Goal: Task Accomplishment & Management: Use online tool/utility

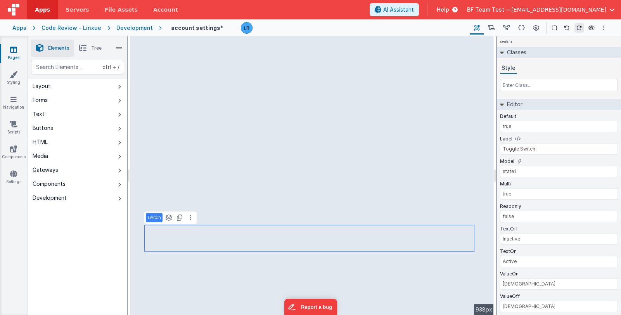
scroll to position [17, 0]
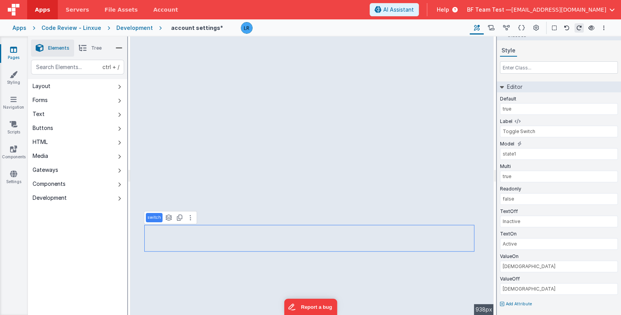
click at [508, 11] on span "BF Team Test —" at bounding box center [489, 10] width 44 height 8
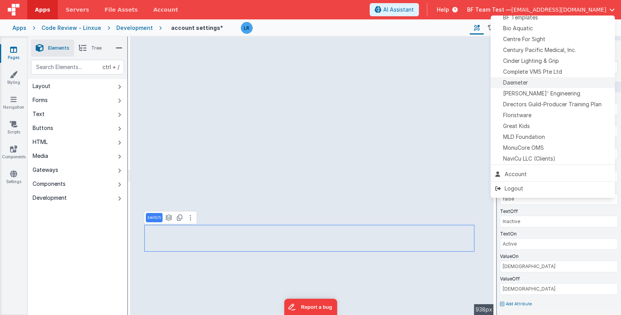
scroll to position [116, 0]
click at [544, 94] on span "Delfs' Engineering" at bounding box center [541, 92] width 77 height 8
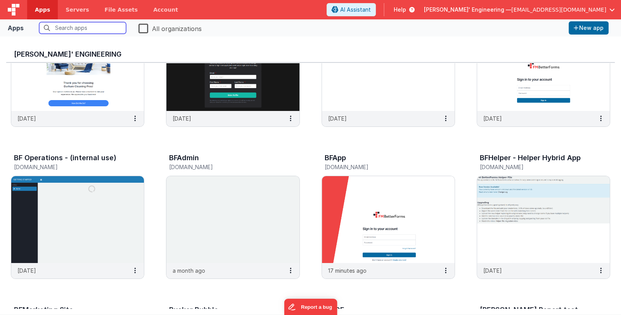
scroll to position [77, 0]
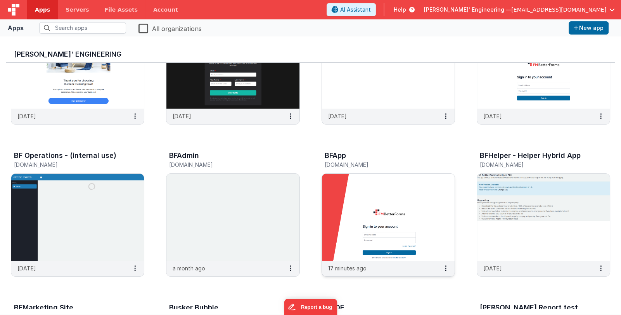
click at [379, 205] on img at bounding box center [388, 217] width 133 height 87
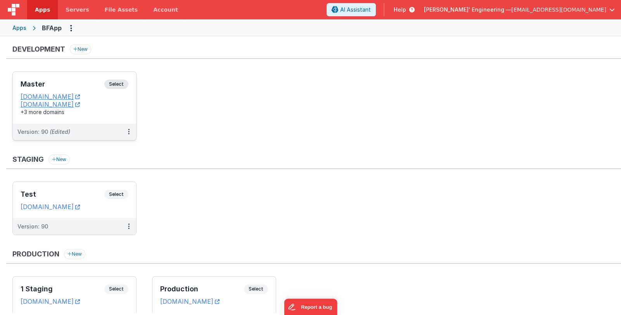
click at [39, 77] on div "Master Select URLs appdev.fmbetterforms.com c9dev.bfoperations.com +3 more doma…" at bounding box center [74, 98] width 123 height 52
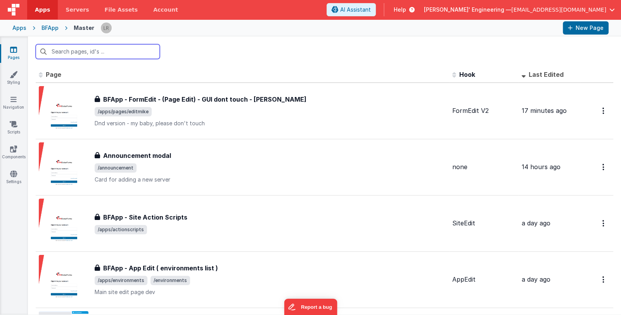
click at [85, 54] on input "text" at bounding box center [98, 51] width 124 height 15
click at [81, 55] on input "app" at bounding box center [98, 51] width 124 height 15
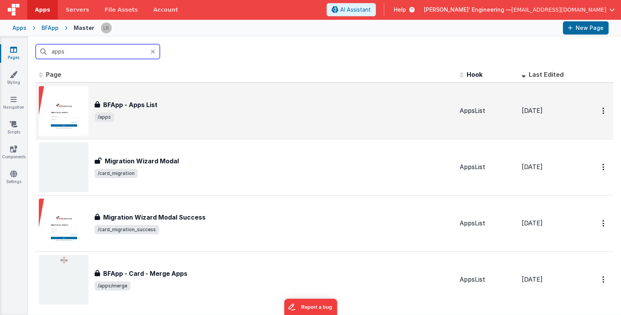
type input "apps"
click at [179, 112] on span "/apps" at bounding box center [274, 116] width 359 height 9
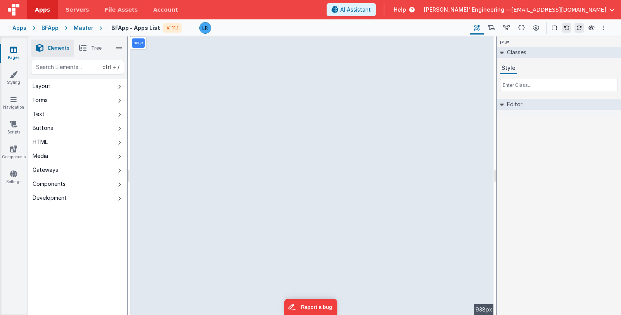
click at [83, 52] on icon at bounding box center [83, 48] width 8 height 11
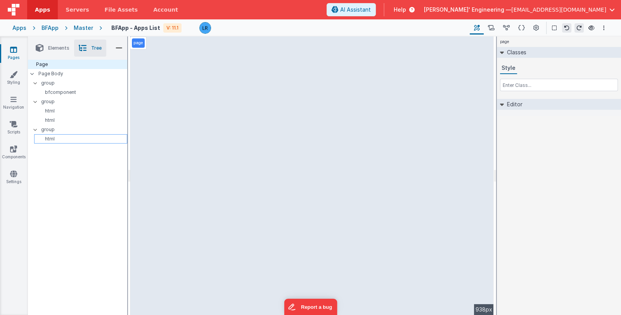
click at [68, 140] on p "html" at bounding box center [82, 139] width 90 height 6
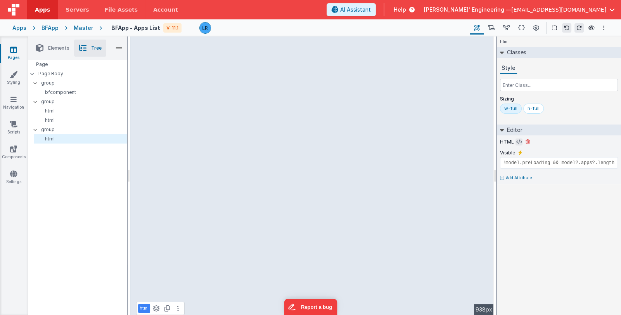
click at [515, 141] on button at bounding box center [518, 141] width 7 height 7
click at [517, 139] on icon at bounding box center [519, 142] width 6 height 6
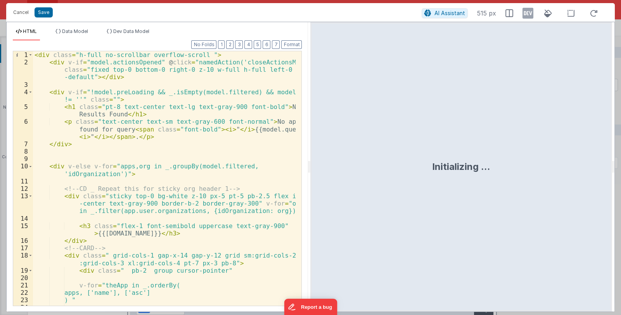
click at [236, 148] on div "< div class = "h-full no-scrollbar overflow-scroll " > < div v-if = "model.acti…" at bounding box center [164, 185] width 263 height 269
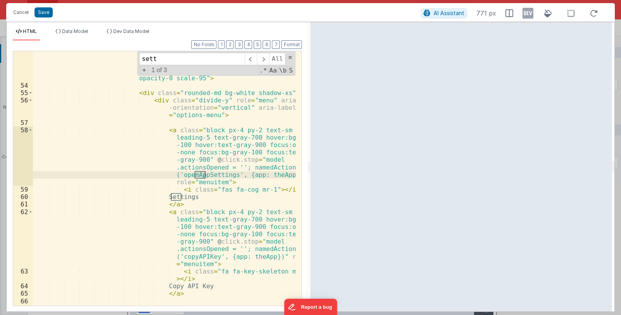
scroll to position [690, 0]
type input "sett"
click at [61, 61] on div "< transition enter-active-class = "transition ease-out duration-100" enter-clas…" at bounding box center [164, 187] width 263 height 314
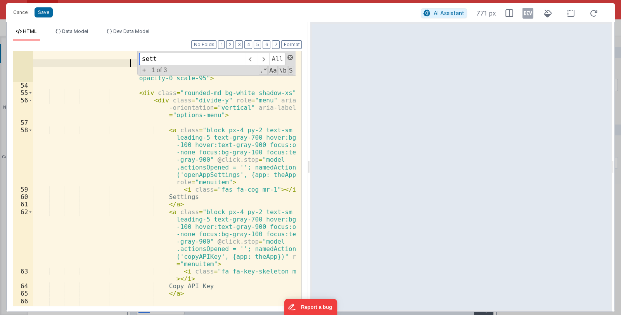
click at [290, 57] on span at bounding box center [289, 57] width 5 height 5
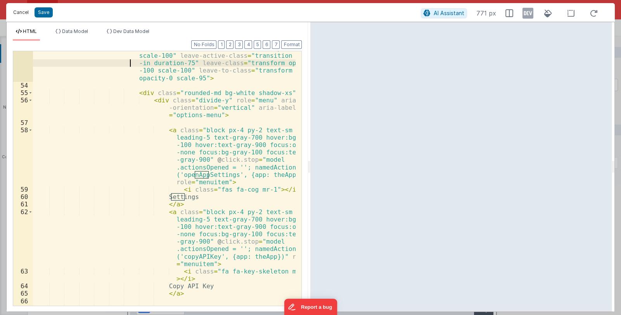
click at [21, 13] on button "Cancel" at bounding box center [20, 12] width 23 height 11
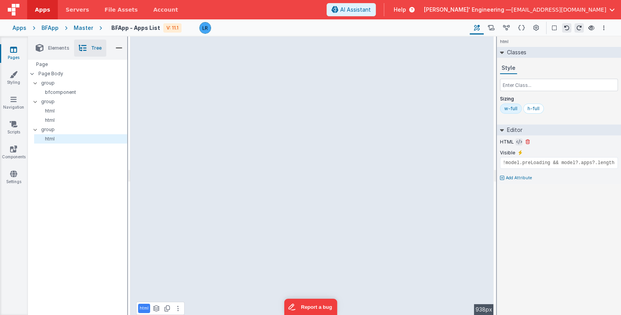
click at [518, 142] on icon at bounding box center [519, 142] width 6 height 6
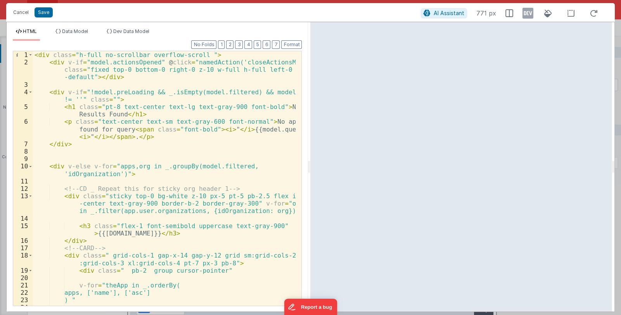
click at [218, 170] on div "< div class = "h-full no-scrollbar overflow-scroll " > < div v-if = "model.acti…" at bounding box center [164, 185] width 263 height 269
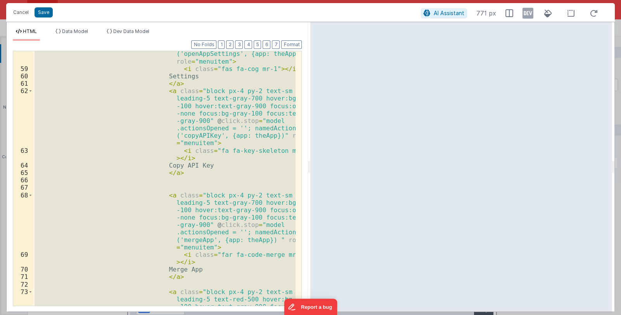
scroll to position [801, 0]
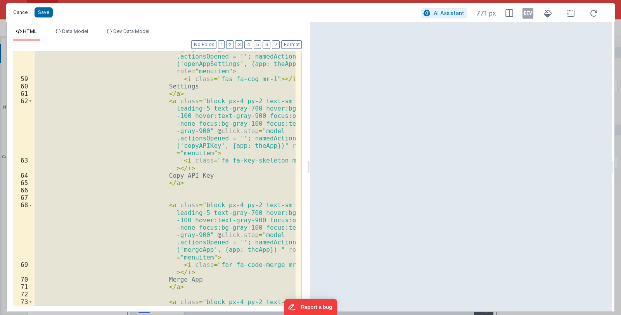
click at [24, 14] on button "Cancel" at bounding box center [20, 12] width 23 height 11
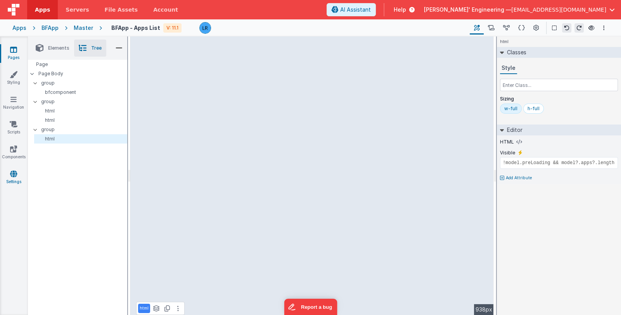
click at [12, 174] on icon at bounding box center [13, 174] width 7 height 8
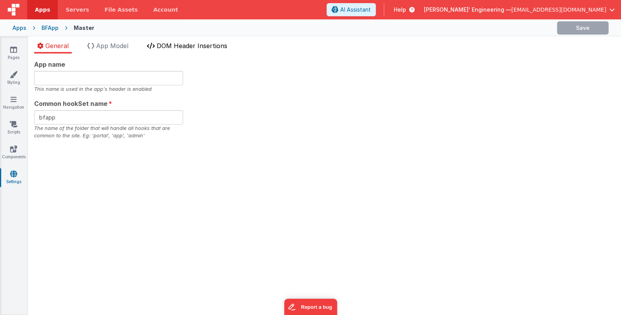
click at [198, 47] on span "DOM Header Insertions" at bounding box center [192, 46] width 71 height 8
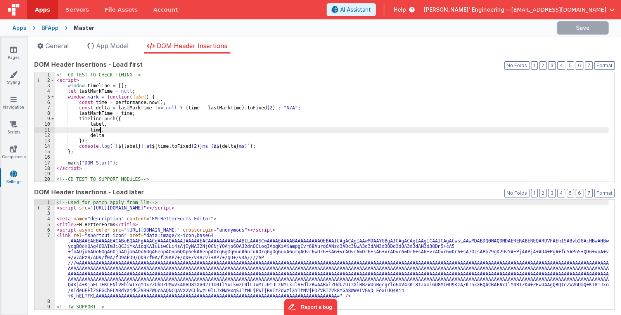
click at [215, 129] on div "<!-- CD TEST TO CHECK TIMING --> < script > window . timeline = [ ] ; let lastM…" at bounding box center [331, 132] width 553 height 121
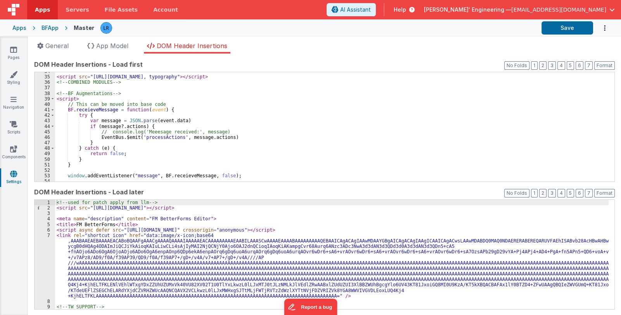
scroll to position [254, 0]
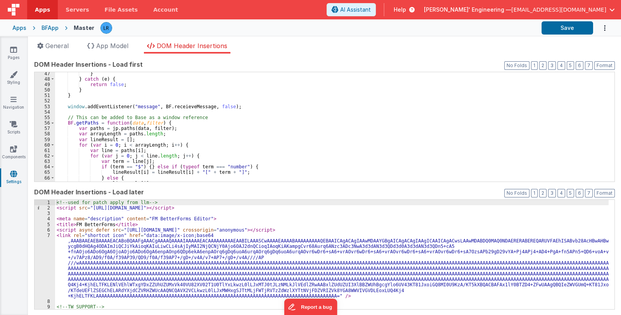
click at [215, 130] on div "} } catch ( e ) { return false ; } } window . addEventListener ( "message" , BF…" at bounding box center [331, 131] width 553 height 121
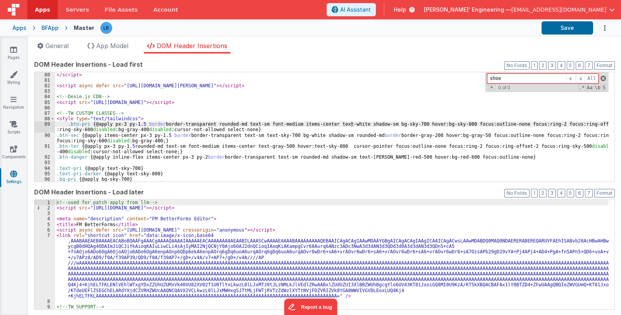
type input "shoe"
click at [600, 77] on span at bounding box center [602, 78] width 5 height 5
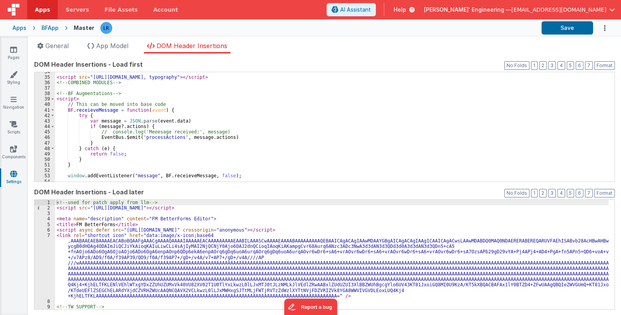
scroll to position [115, 0]
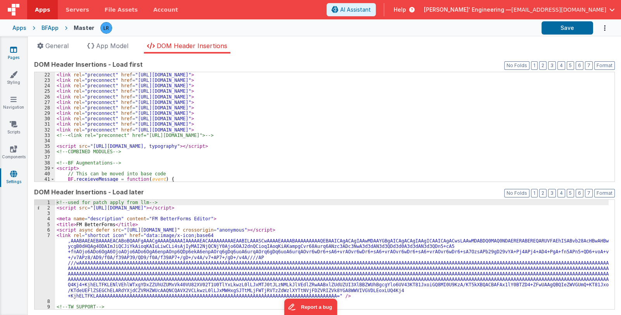
click at [14, 57] on link "Pages" at bounding box center [14, 54] width 28 height 16
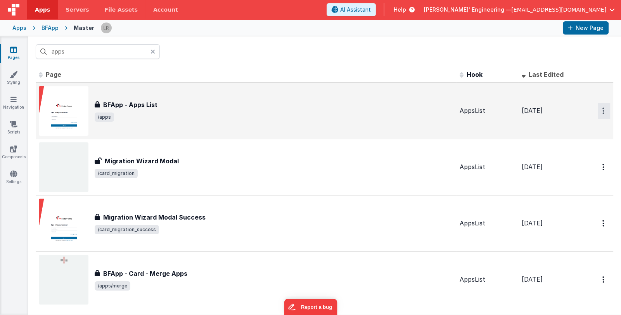
click at [602, 112] on icon "Options" at bounding box center [603, 110] width 2 height 7
click at [583, 155] on link "Duplicate" at bounding box center [576, 157] width 68 height 15
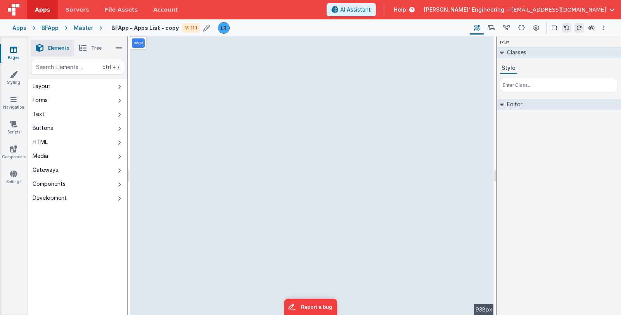
click at [203, 28] on icon at bounding box center [206, 27] width 7 height 11
drag, startPoint x: 186, startPoint y: 27, endPoint x: 167, endPoint y: 30, distance: 19.6
click at [167, 30] on input "BFApp - Apps List - copy" at bounding box center [159, 28] width 97 height 12
type input "BFApp - Apps List - with shoelace"
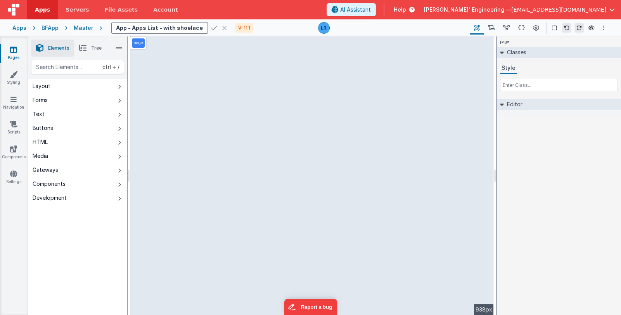
scroll to position [0, 0]
click at [211, 27] on icon at bounding box center [214, 27] width 6 height 11
click at [95, 50] on span "Tree" at bounding box center [96, 48] width 10 height 6
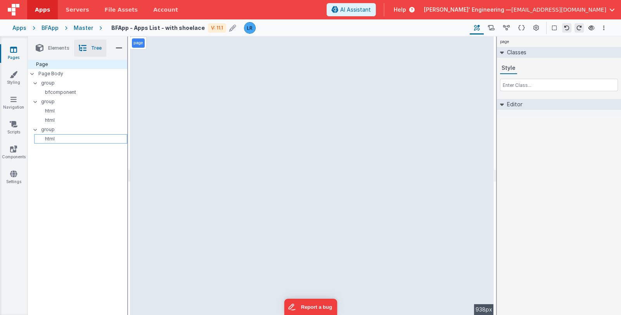
click at [76, 139] on p "html" at bounding box center [82, 139] width 90 height 6
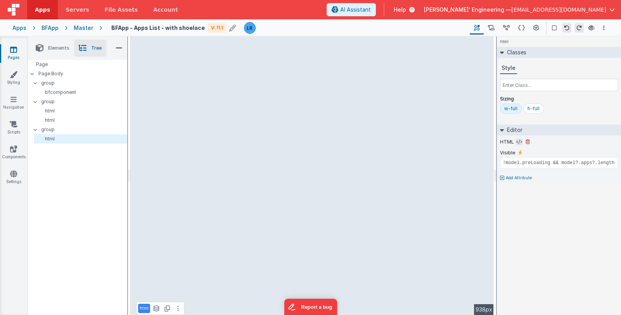
click at [516, 141] on icon at bounding box center [519, 142] width 6 height 6
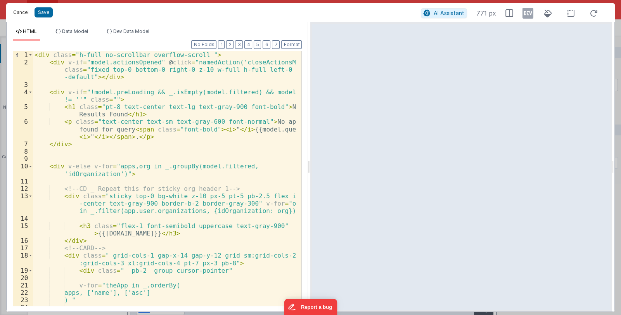
click at [21, 13] on button "Cancel" at bounding box center [20, 12] width 23 height 11
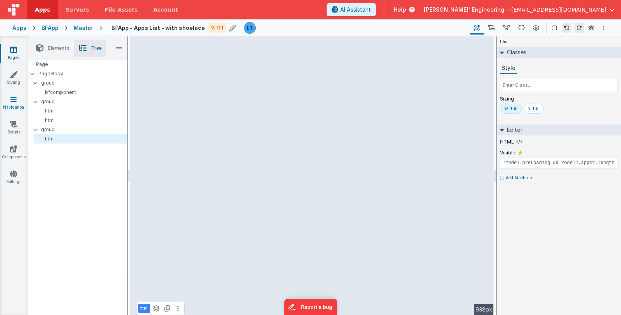
click at [9, 100] on link "Navigation" at bounding box center [14, 103] width 28 height 16
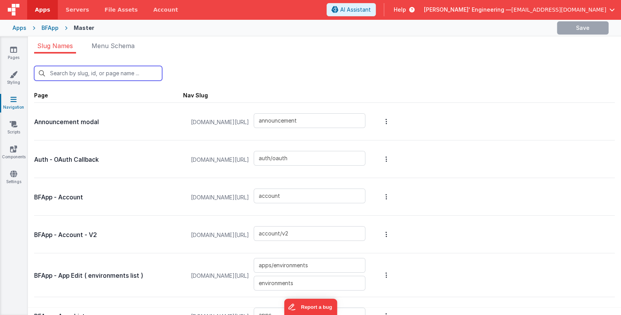
click at [60, 71] on input "text" at bounding box center [98, 73] width 128 height 15
type input "s"
type input "apps/environments"
type input "apps"
type input "login/reset"
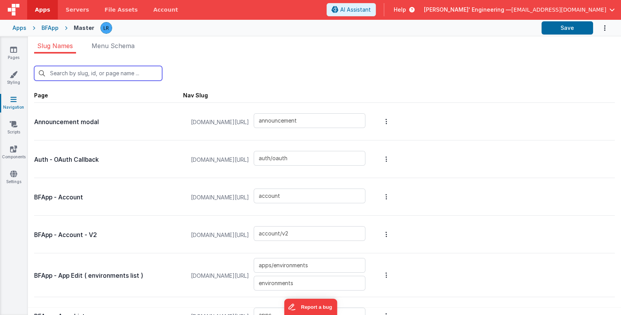
type input "login/step3"
type input "login/signupsuccess"
type input "login/signup"
type input "apps/siteSettings"
type input "apps/envedit/deploy"
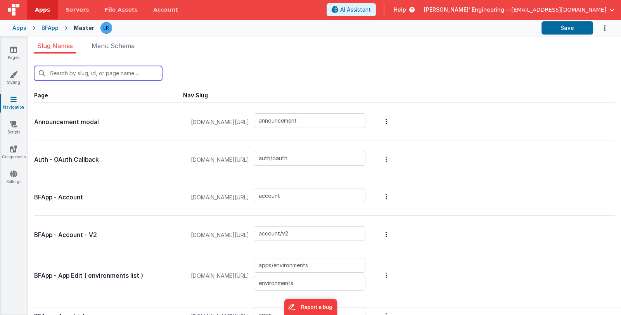
type input "apps/envedit/edit"
type input "apps/merge"
type input "apps/envedit/version"
type input "apps/componentstudio2"
type input "apps/componentstudio"
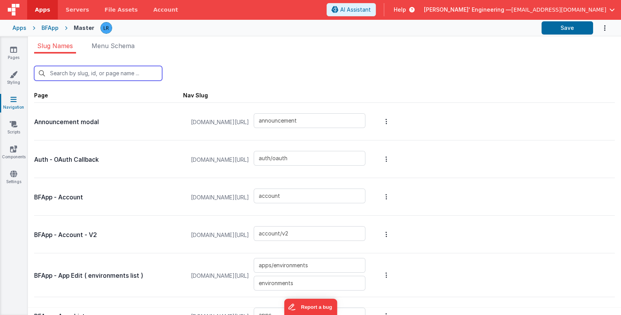
type input "apps/new"
type input "apps/pages/old"
type input "apps/pages/new"
type input "examples_old"
type input "apps/pages/edit"
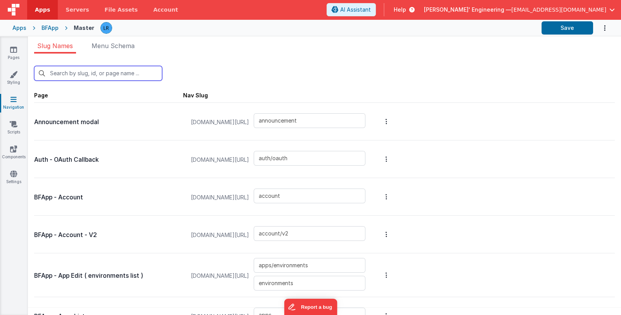
type input "apps/pages/edit3"
type input "apps/pages/editmike"
type input "apps/pages/editv1"
type input "apps/pages"
type input "genericdialogue"
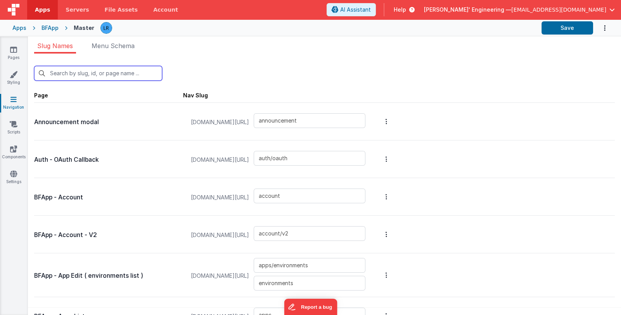
type input "accountAddUser"
type input "changeplan"
type input "editdomains"
type input "changehelpercreds"
type input "paywallplans"
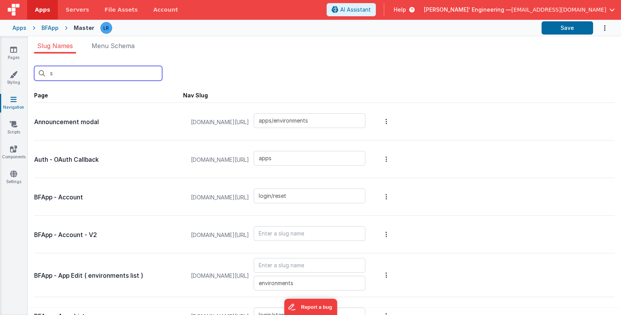
type input "plans"
type input "card_editServer"
type input "servers"
type input "apps/theme"
type input "apps/actionscripts"
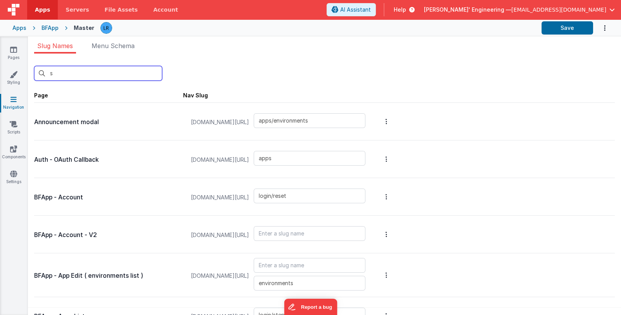
type input "apps/actionscripts_old"
type input "apps/navigation"
type input "apps/site"
type input "sites/sitedetail"
type input "sites/sitedetail2"
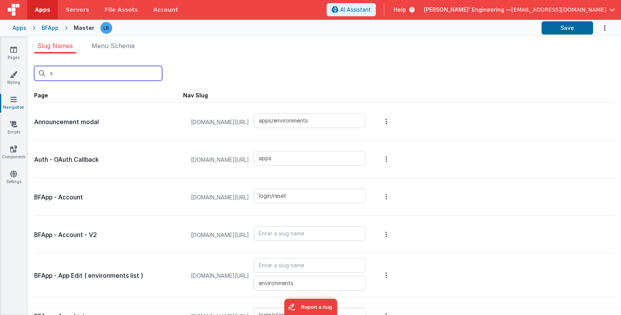
type input "sites"
type input "jseditor"
type input "statusdebug"
type input "componentpreview"
type input "default"
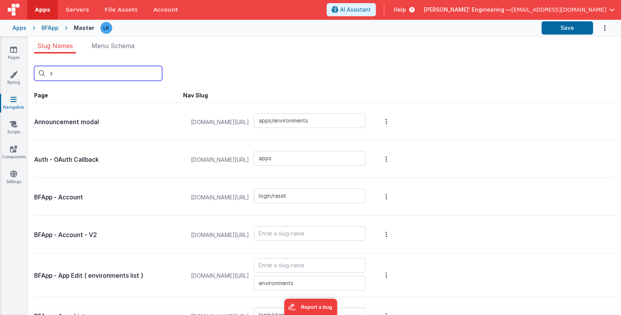
type input "debugcolab"
type input "playground"
type input "examples"
type input "assets"
type input "card_migration_success"
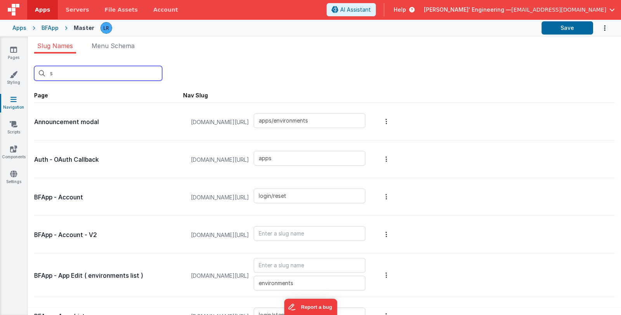
type input "selectaction"
type input "swag"
type input "uitest"
type input "slack"
type input "sh"
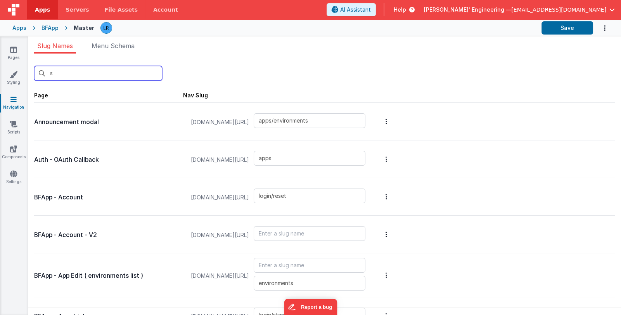
type input "default"
type input "swag"
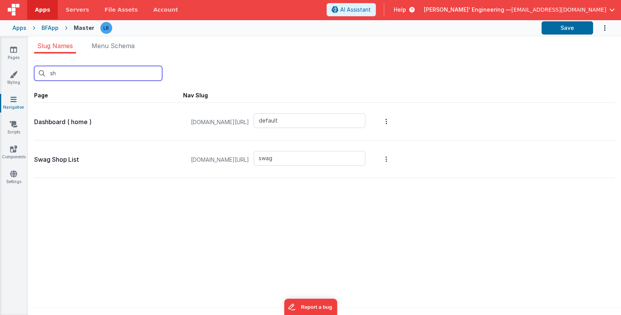
type input "sho"
type input "swag"
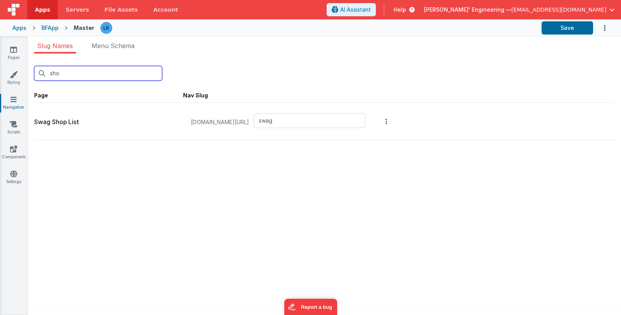
type input "shoe"
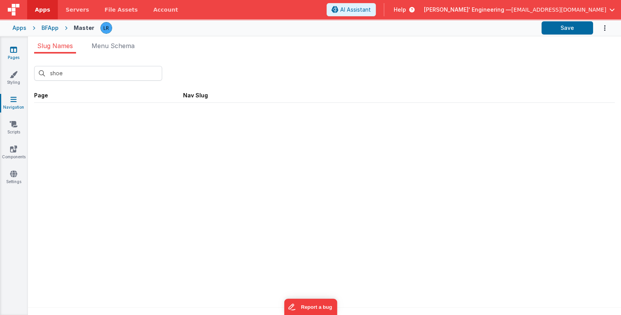
click at [13, 53] on icon at bounding box center [13, 50] width 7 height 8
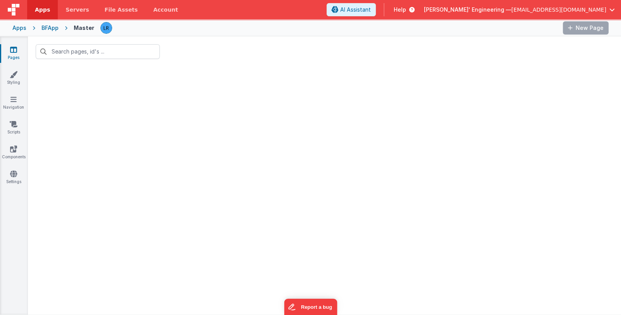
type input "apps"
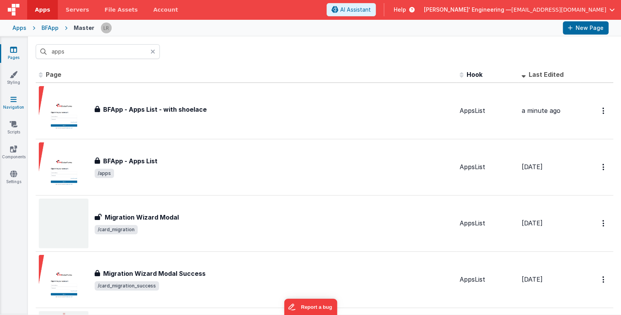
click at [14, 98] on icon at bounding box center [13, 99] width 6 height 8
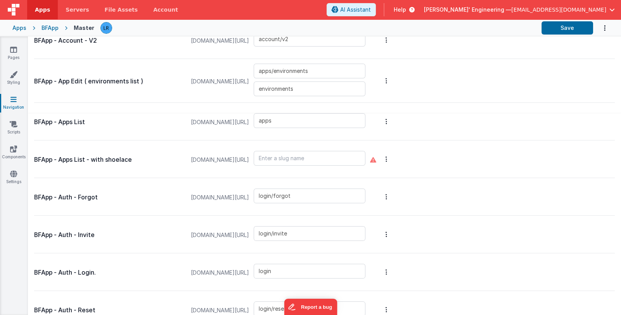
scroll to position [176, 0]
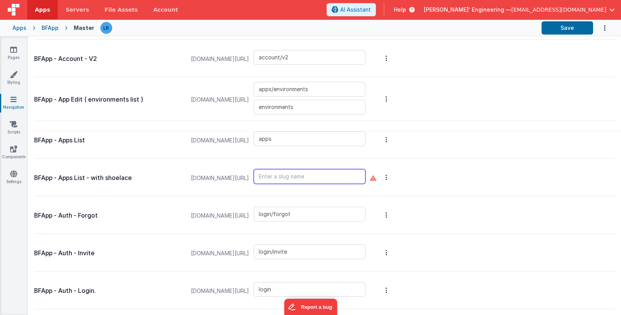
click at [309, 174] on input "text" at bounding box center [310, 176] width 112 height 15
type input "apps2"
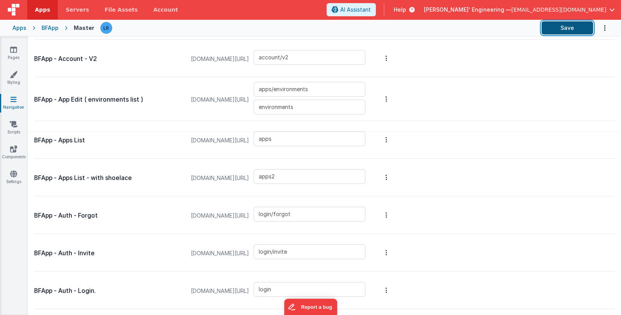
click at [561, 26] on button "Save" at bounding box center [567, 27] width 52 height 13
click at [12, 52] on icon at bounding box center [13, 50] width 7 height 8
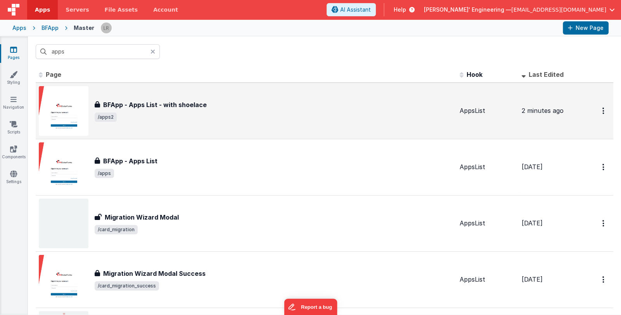
click at [260, 111] on div "BFApp - Apps List - with shoelace BFApp - Apps List - with shoelace /apps2" at bounding box center [274, 111] width 359 height 22
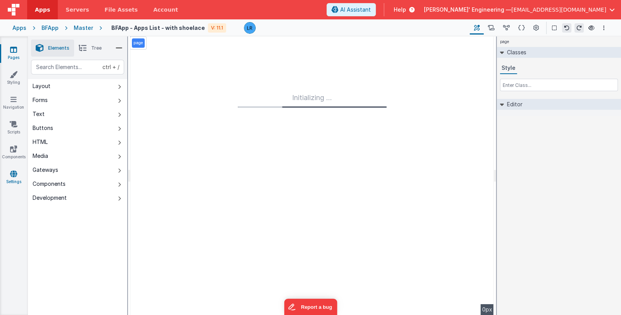
click at [18, 174] on link "Settings" at bounding box center [14, 178] width 28 height 16
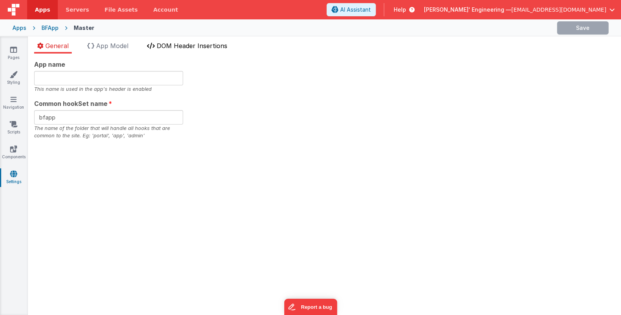
click at [175, 46] on span "DOM Header Insertions" at bounding box center [192, 46] width 71 height 8
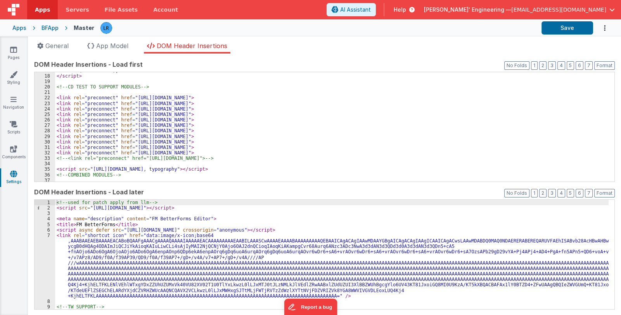
scroll to position [138, 0]
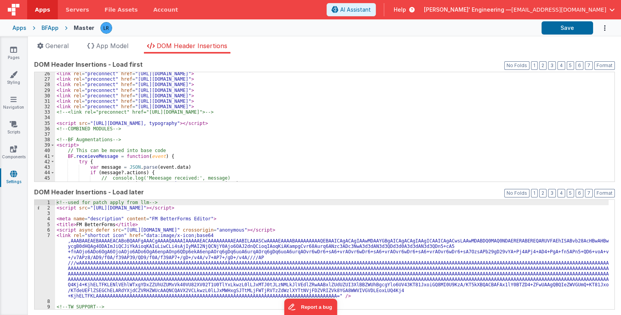
click at [243, 110] on div "< link rel = "preconnect" href = "https://cdn.jsdelivr.net" > < link rel = "pre…" at bounding box center [331, 131] width 553 height 121
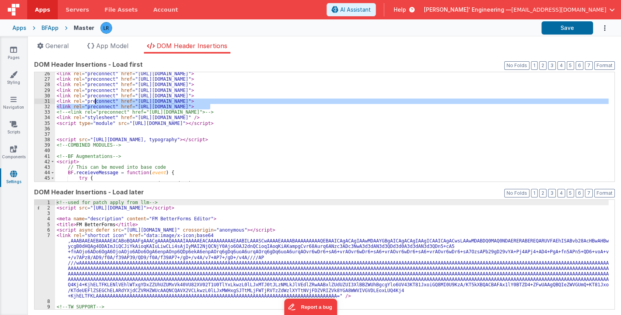
drag, startPoint x: 213, startPoint y: 104, endPoint x: 94, endPoint y: 100, distance: 119.1
click at [94, 100] on div "< link rel = "preconnect" href = "https://cdn.jsdelivr.net" > < link rel = "pre…" at bounding box center [331, 131] width 553 height 121
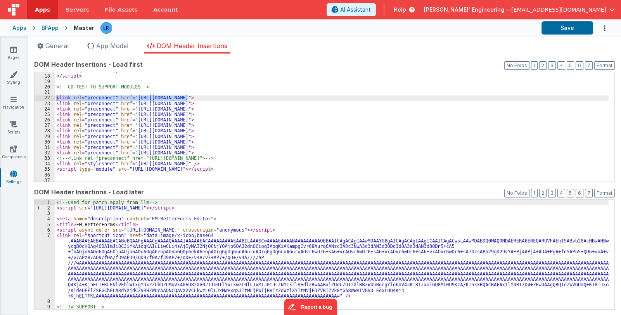
drag, startPoint x: 194, startPoint y: 96, endPoint x: 48, endPoint y: 96, distance: 146.2
click at [48, 96] on div "17 18 19 20 21 22 23 24 25 26 27 28 29 30 31 32 33 34 35 36 37 38 mark ( "DOM S…" at bounding box center [324, 127] width 580 height 110
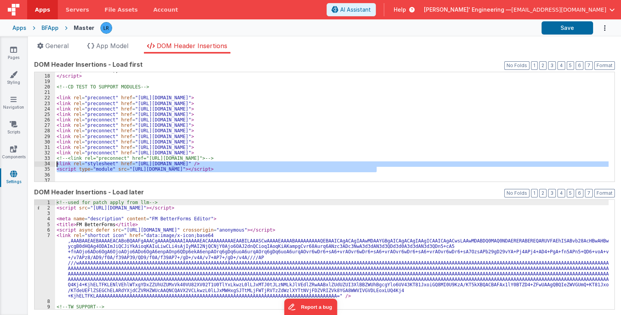
drag, startPoint x: 379, startPoint y: 169, endPoint x: 50, endPoint y: 164, distance: 329.2
click at [50, 164] on div "17 18 19 20 21 22 23 24 25 26 27 28 29 30 31 32 33 34 35 36 37 38 mark ( "DOM S…" at bounding box center [324, 127] width 580 height 110
click at [0, 216] on div "Pages Styling Navigation Scripts Components Settings" at bounding box center [14, 175] width 28 height 278
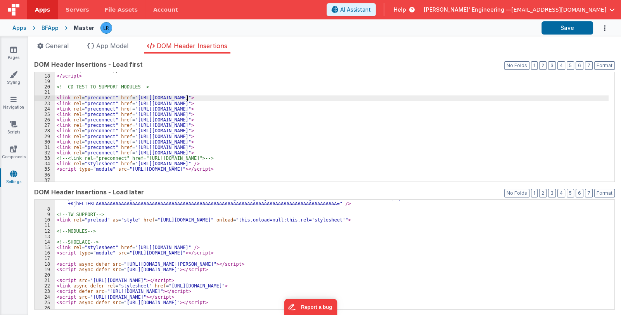
click at [579, 98] on div "mark ( "DOM Start" ) ; </ script > <!-- CD TEST TO SUPPORT MODULES --> < link r…" at bounding box center [331, 128] width 553 height 121
click at [570, 29] on button "Save" at bounding box center [567, 27] width 52 height 13
click at [16, 56] on link "Pages" at bounding box center [14, 54] width 28 height 16
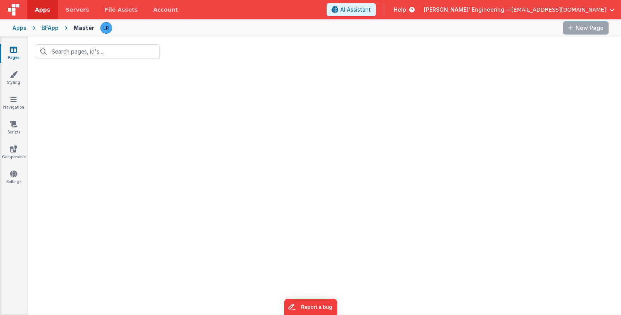
type input "apps"
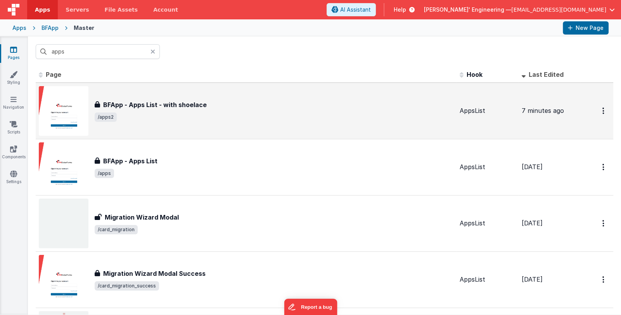
click at [289, 121] on span "/apps2" at bounding box center [274, 116] width 359 height 9
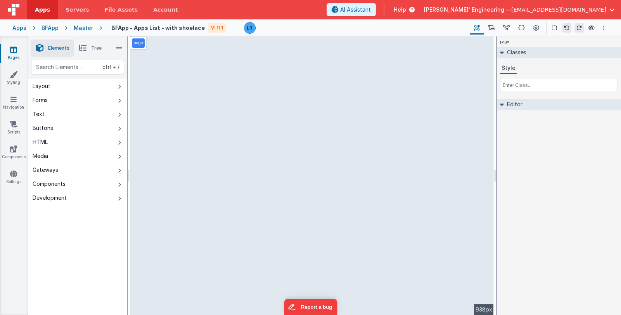
click at [86, 47] on icon at bounding box center [83, 48] width 8 height 11
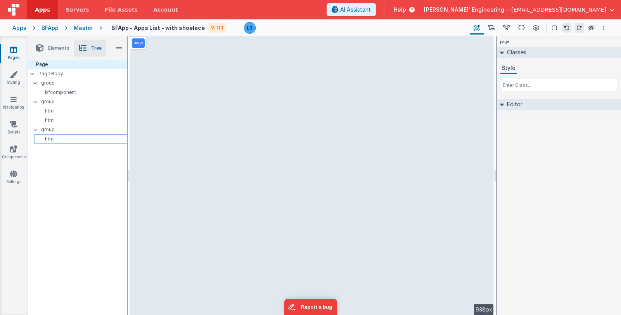
click at [56, 136] on p "html" at bounding box center [82, 139] width 90 height 6
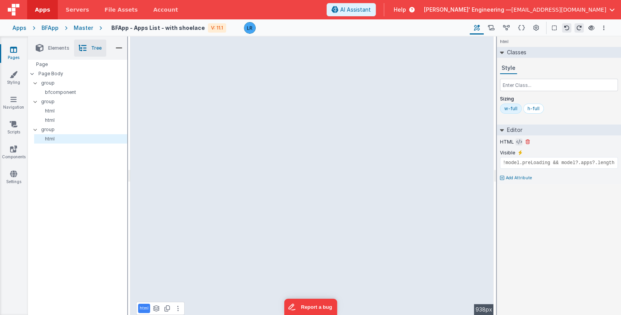
click at [517, 140] on icon at bounding box center [519, 142] width 6 height 6
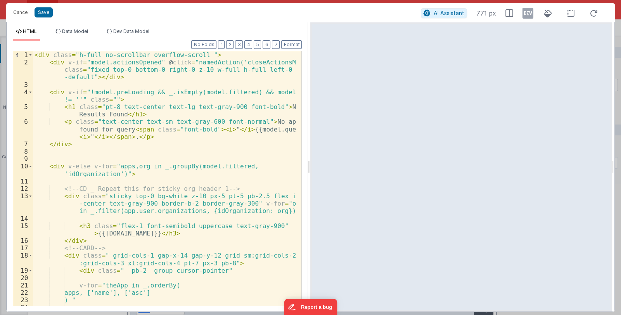
click at [163, 107] on div "< div class = "h-full no-scrollbar overflow-scroll " > < div v-if = "model.acti…" at bounding box center [164, 185] width 263 height 269
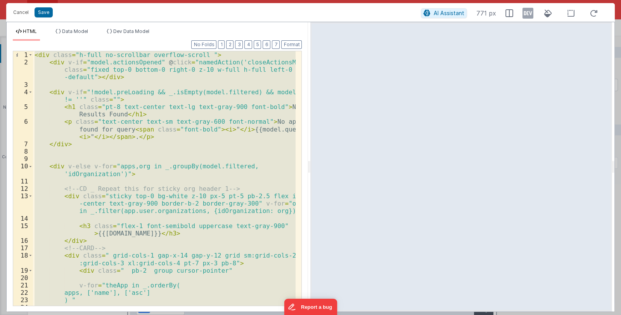
click at [230, 226] on div "< div class = "h-full no-scrollbar overflow-scroll " > < div v-if = "model.acti…" at bounding box center [164, 178] width 262 height 254
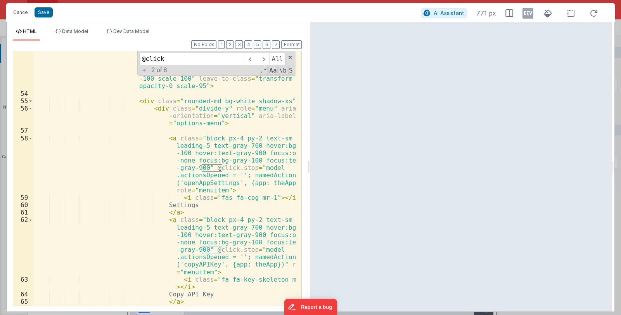
scroll to position [682, 0]
type input "@click"
click at [169, 129] on div "< transition enter-active-class = "transition ease-out duration-100" enter-clas…" at bounding box center [164, 195] width 263 height 314
click at [31, 100] on span at bounding box center [30, 100] width 4 height 7
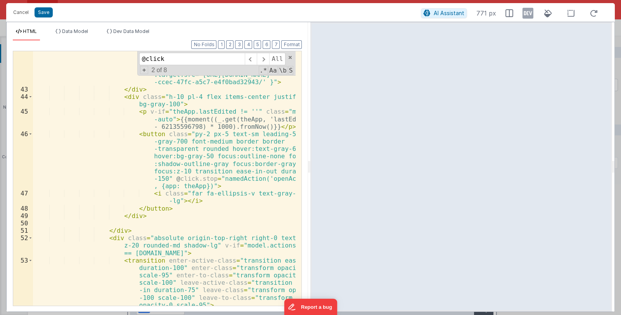
scroll to position [463, 0]
click at [29, 237] on span at bounding box center [30, 237] width 4 height 7
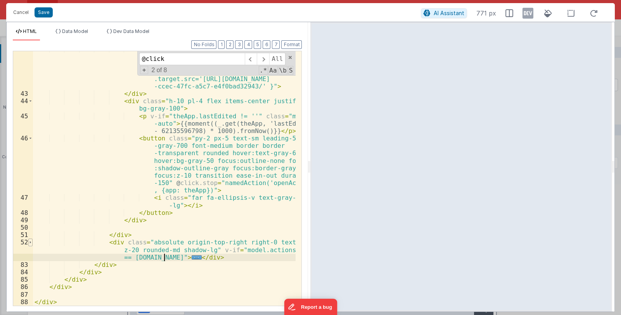
scroll to position [459, 0]
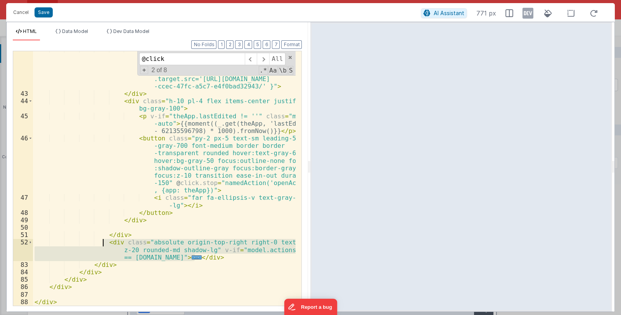
drag, startPoint x: 197, startPoint y: 256, endPoint x: 104, endPoint y: 244, distance: 93.9
click at [104, 244] on div "< img draggable = "false" loading = "lazy" ondragstart = "return false;" class …" at bounding box center [164, 198] width 263 height 306
click at [186, 261] on div "< img draggable = "false" loading = "lazy" ondragstart = "return false;" class …" at bounding box center [164, 198] width 263 height 306
drag, startPoint x: 200, startPoint y: 257, endPoint x: 104, endPoint y: 242, distance: 97.2
click at [104, 242] on div "< img draggable = "false" loading = "lazy" ondragstart = "return false;" class …" at bounding box center [164, 198] width 263 height 306
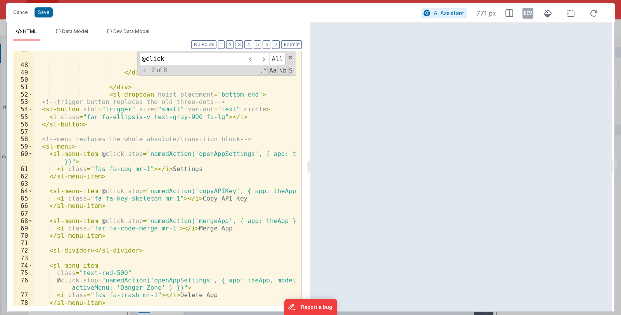
scroll to position [537, 0]
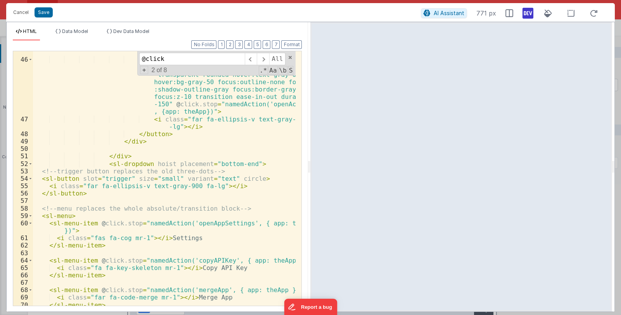
click at [529, 13] on icon at bounding box center [527, 13] width 11 height 12
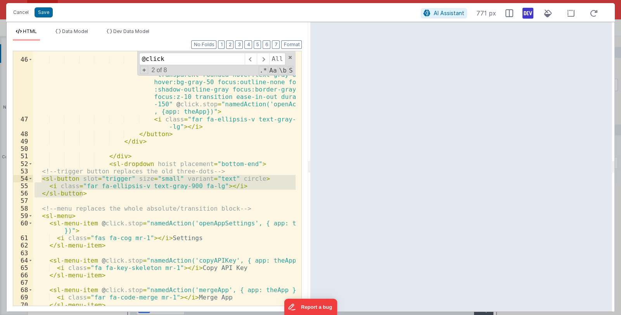
drag, startPoint x: 83, startPoint y: 194, endPoint x: 43, endPoint y: 178, distance: 43.2
click at [43, 178] on div "< p v-if = "theApp.lastEdited != ''" class = "mr -auto" > {{moment((_.get(theAp…" at bounding box center [164, 176] width 263 height 284
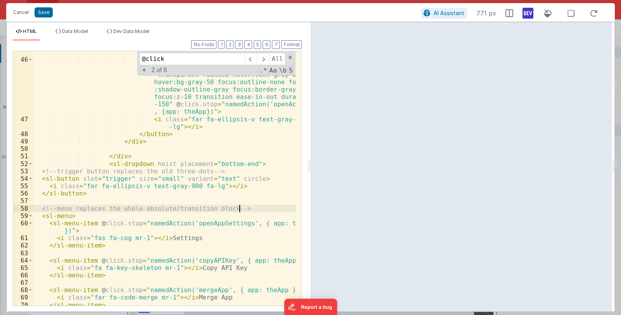
click at [246, 207] on div "< p v-if = "theApp.lastEdited != ''" class = "mr -auto" > {{moment((_.get(theAp…" at bounding box center [164, 176] width 263 height 284
drag, startPoint x: 246, startPoint y: 207, endPoint x: 37, endPoint y: 209, distance: 209.4
click at [37, 209] on div "< p v-if = "theApp.lastEdited != ''" class = "mr -auto" > {{moment((_.get(theAp…" at bounding box center [164, 176] width 263 height 284
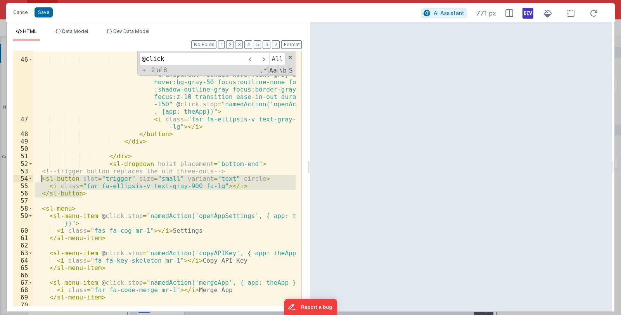
drag, startPoint x: 83, startPoint y: 193, endPoint x: 41, endPoint y: 180, distance: 43.5
click at [41, 180] on div "< p v-if = "theApp.lastEdited != ''" class = "mr -auto" > {{moment((_.get(theAp…" at bounding box center [164, 176] width 263 height 284
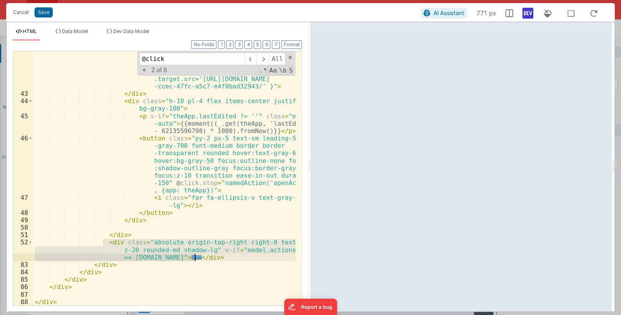
scroll to position [459, 0]
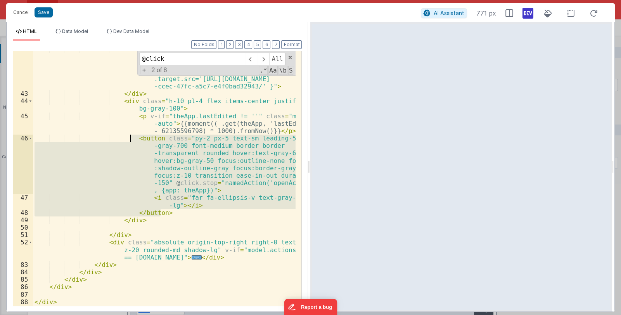
drag, startPoint x: 161, startPoint y: 213, endPoint x: 130, endPoint y: 135, distance: 84.7
click at [130, 135] on div "< img draggable = "false" loading = "lazy" ondragstart = "return false;" class …" at bounding box center [164, 198] width 263 height 306
click at [168, 211] on div "< img draggable = "false" loading = "lazy" ondragstart = "return false;" class …" at bounding box center [164, 178] width 262 height 254
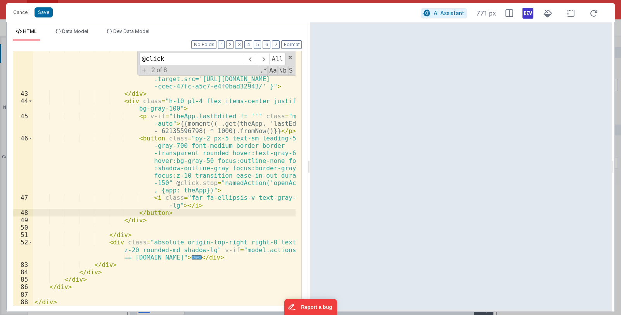
click at [162, 212] on div "< img draggable = "false" loading = "lazy" ondragstart = "return false;" class …" at bounding box center [164, 198] width 263 height 306
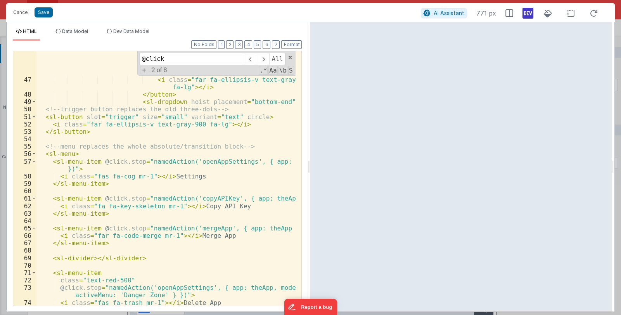
scroll to position [584, 0]
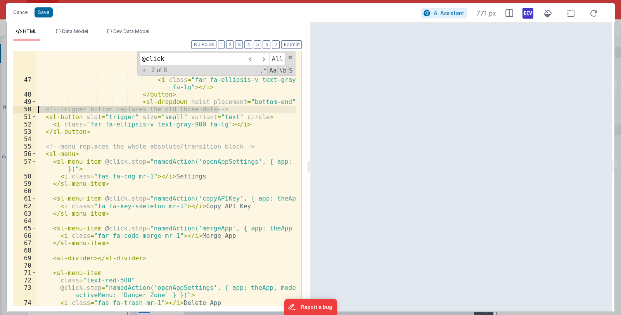
drag, startPoint x: 225, startPoint y: 108, endPoint x: 33, endPoint y: 108, distance: 191.5
click at [33, 108] on div "46 47 48 49 50 51 52 53 54 55 56 57 58 59 60 61 62 63 64 65 66 67 68 69 70 71 7…" at bounding box center [157, 178] width 289 height 255
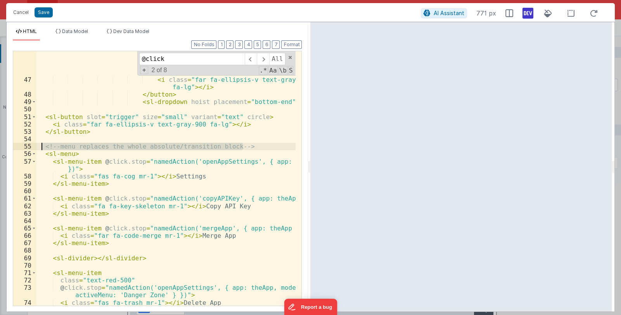
drag, startPoint x: 252, startPoint y: 146, endPoint x: 43, endPoint y: 145, distance: 209.8
click at [43, 145] on div "< button class = "py-2 px-5 text-sm leading-5 text -gray-700 font-medium border…" at bounding box center [165, 177] width 259 height 321
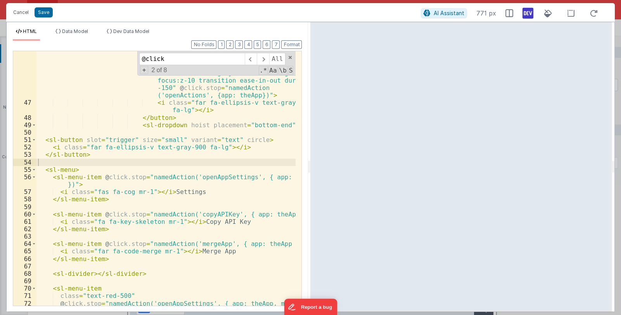
scroll to position [561, 0]
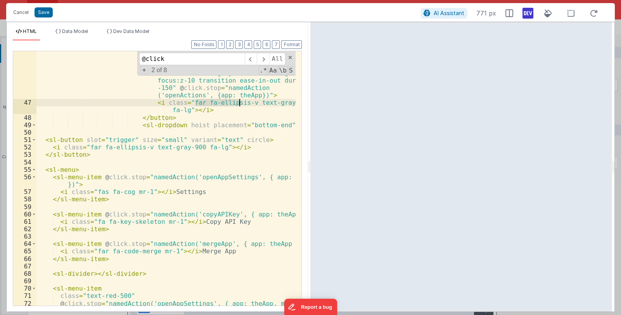
drag, startPoint x: 195, startPoint y: 102, endPoint x: 240, endPoint y: 103, distance: 45.8
click at [240, 103] on div "< button class = "py-2 px-5 text-sm leading-5 text -gray-700 font-medium border…" at bounding box center [165, 204] width 259 height 329
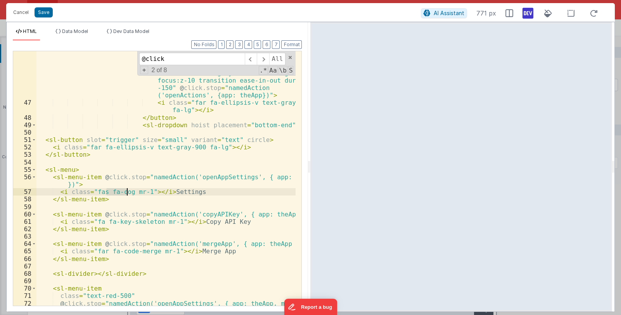
drag, startPoint x: 105, startPoint y: 192, endPoint x: 126, endPoint y: 191, distance: 20.2
click at [126, 191] on div "< button class = "py-2 px-5 text-sm leading-5 text -gray-700 font-medium border…" at bounding box center [165, 204] width 259 height 329
click at [143, 205] on div "< button class = "py-2 px-5 text-sm leading-5 text -gray-700 font-medium border…" at bounding box center [165, 204] width 259 height 329
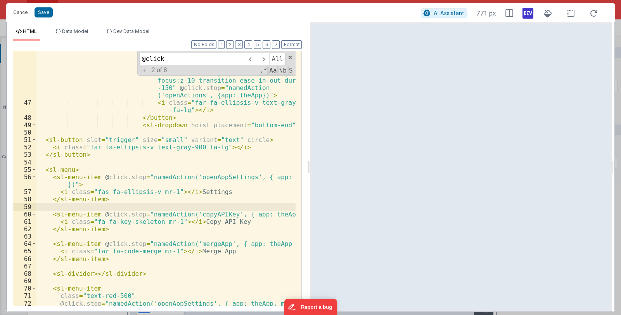
click at [101, 193] on div "< button class = "py-2 px-5 text-sm leading-5 text -gray-700 font-medium border…" at bounding box center [165, 204] width 259 height 329
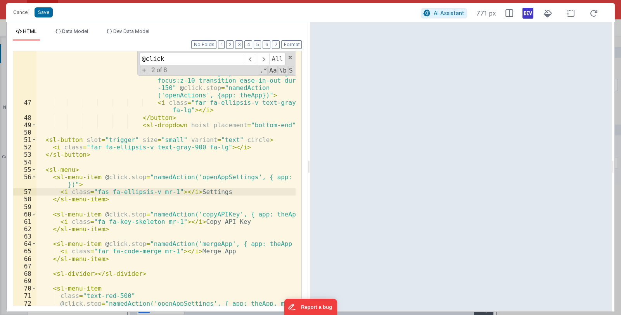
click at [101, 192] on div "< button class = "py-2 px-5 text-sm leading-5 text -gray-700 font-medium border…" at bounding box center [165, 204] width 259 height 329
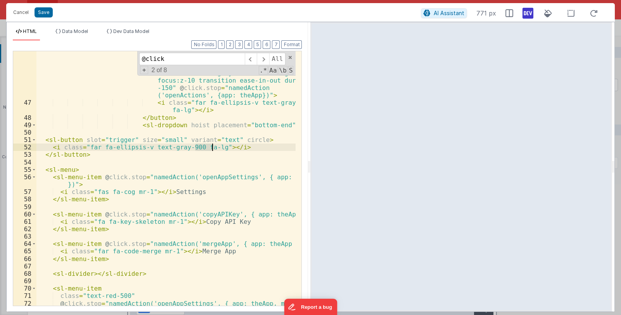
drag, startPoint x: 194, startPoint y: 149, endPoint x: 211, endPoint y: 147, distance: 17.1
click at [211, 147] on div "< button class = "py-2 px-5 text-sm leading-5 text -gray-700 font-medium border…" at bounding box center [165, 204] width 259 height 329
click at [235, 147] on div "< button class = "py-2 px-5 text-sm leading-5 text -gray-700 font-medium border…" at bounding box center [165, 204] width 259 height 329
click at [47, 13] on button "Save" at bounding box center [44, 12] width 18 height 10
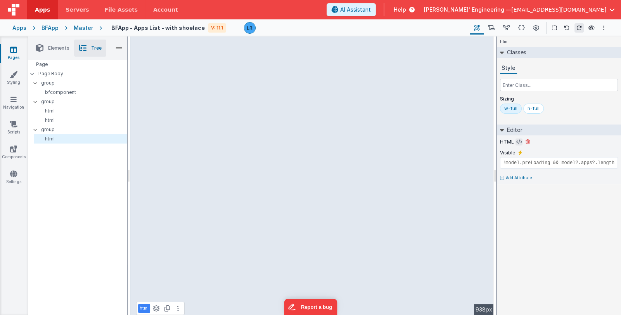
click at [517, 142] on icon at bounding box center [519, 142] width 6 height 6
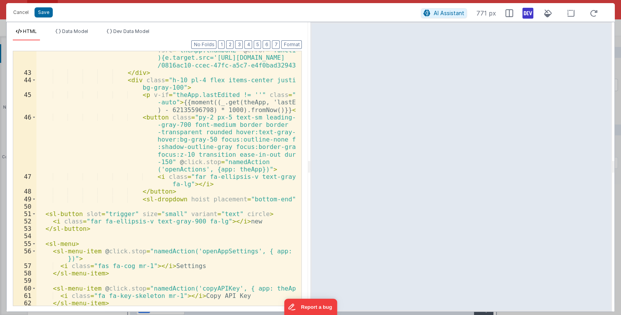
scroll to position [466, 0]
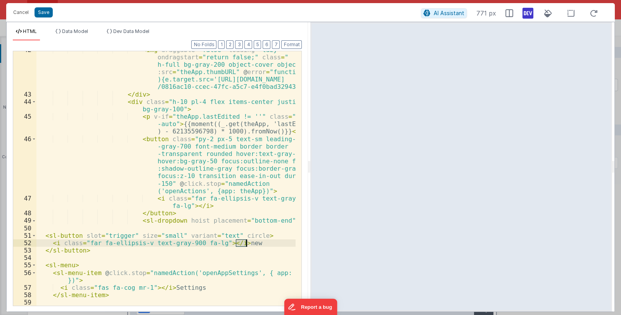
drag, startPoint x: 236, startPoint y: 242, endPoint x: 246, endPoint y: 242, distance: 9.7
click at [246, 242] on div "< img draggable = "false" loading = "lazy" ondragstart = "return false;" class …" at bounding box center [165, 199] width 259 height 306
click at [295, 46] on button "Format" at bounding box center [291, 44] width 21 height 9
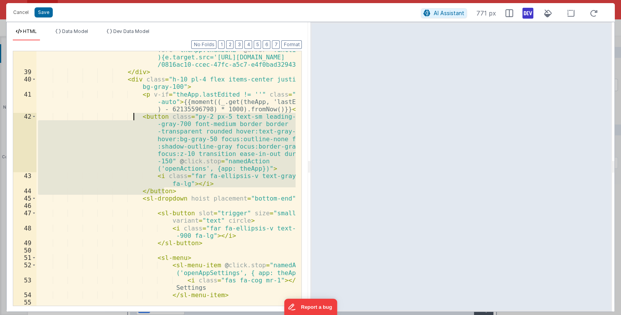
drag, startPoint x: 169, startPoint y: 191, endPoint x: 132, endPoint y: 116, distance: 83.4
click at [132, 116] on div "< img draggable = "false" loading = "lazy" ondragstart = "return false;" class …" at bounding box center [165, 181] width 259 height 314
click at [174, 193] on div "< img draggable = "false" loading = "lazy" ondragstart = "return false;" class …" at bounding box center [165, 178] width 259 height 254
drag, startPoint x: 172, startPoint y: 191, endPoint x: 133, endPoint y: 117, distance: 82.9
click at [133, 117] on div "< img draggable = "false" loading = "lazy" ondragstart = "return false;" class …" at bounding box center [165, 181] width 259 height 314
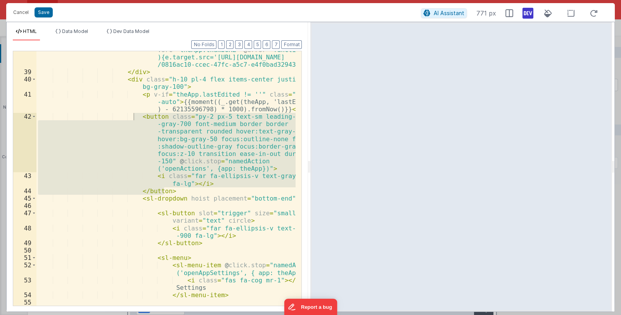
click at [200, 235] on div "< img draggable = "false" loading = "lazy" ondragstart = "return false;" class …" at bounding box center [165, 181] width 259 height 314
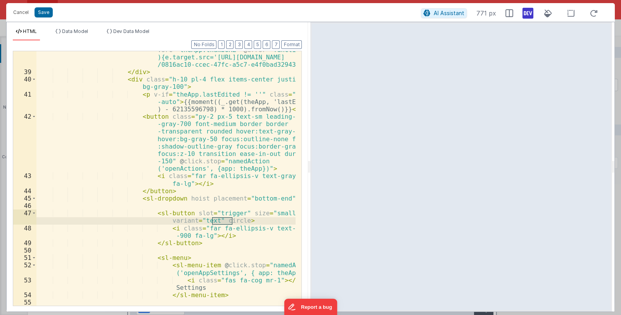
drag, startPoint x: 233, startPoint y: 220, endPoint x: 211, endPoint y: 222, distance: 21.4
click at [211, 222] on div "< img draggable = "false" loading = "lazy" ondragstart = "return false;" class …" at bounding box center [165, 181] width 259 height 314
click at [233, 221] on div "< img draggable = "false" loading = "lazy" ondragstart = "return false;" class …" at bounding box center [165, 178] width 259 height 254
drag, startPoint x: 211, startPoint y: 221, endPoint x: 233, endPoint y: 220, distance: 21.4
click at [233, 220] on div "< img draggable = "false" loading = "lazy" ondragstart = "return false;" class …" at bounding box center [165, 181] width 259 height 314
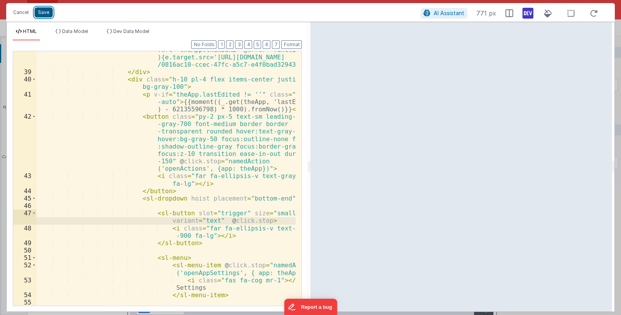
click at [45, 11] on button "Save" at bounding box center [44, 12] width 18 height 10
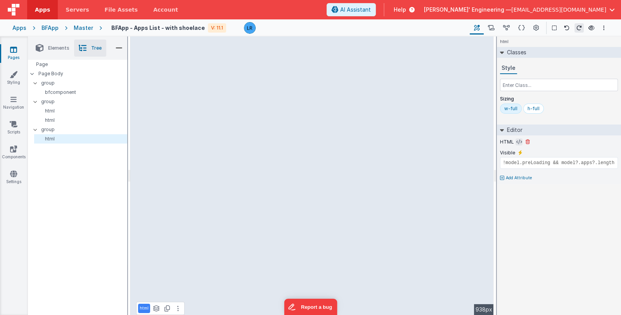
click at [516, 141] on icon at bounding box center [519, 142] width 6 height 6
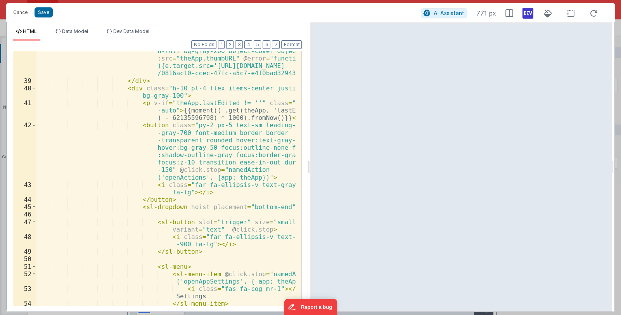
scroll to position [526, 0]
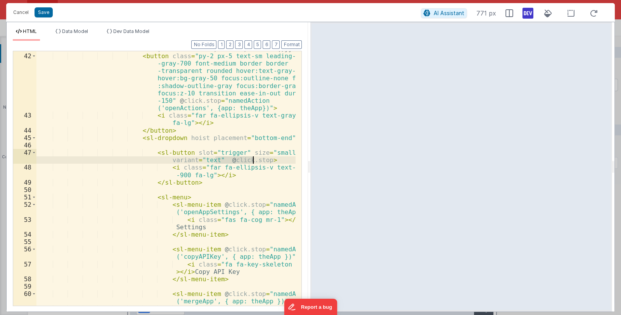
drag, startPoint x: 214, startPoint y: 160, endPoint x: 252, endPoint y: 159, distance: 37.6
click at [252, 159] on div "< p v-if = "theApp.lastEdited != ''" class = "mr -auto" > {{moment((_.get(theAp…" at bounding box center [165, 176] width 259 height 292
click at [196, 155] on div "< p v-if = "theApp.lastEdited != ''" class = "mr -auto" > {{moment((_.get(theAp…" at bounding box center [165, 176] width 259 height 292
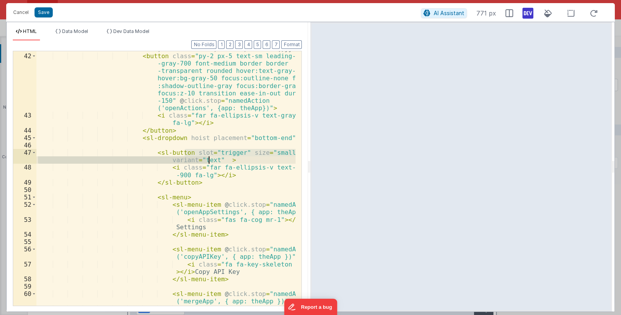
drag, startPoint x: 185, startPoint y: 152, endPoint x: 209, endPoint y: 157, distance: 25.2
click at [209, 157] on div "< p v-if = "theApp.lastEdited != ''" class = "mr -auto" > {{moment((_.get(theAp…" at bounding box center [165, 176] width 259 height 292
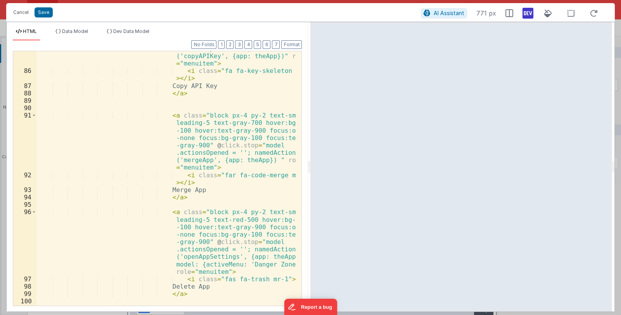
scroll to position [1254, 0]
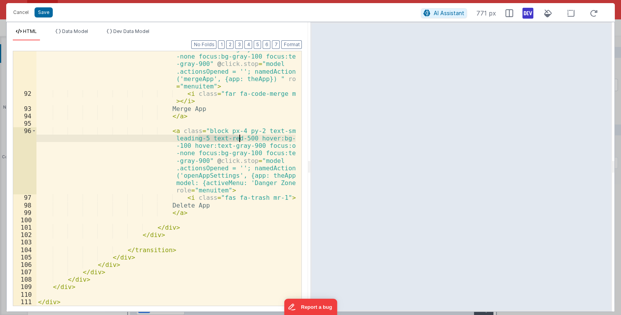
drag, startPoint x: 199, startPoint y: 137, endPoint x: 238, endPoint y: 138, distance: 39.9
click at [238, 138] on div "< a class = "block px-4 py-2 text-sm leading-5 text-gray-700 hover:bg-gray -100…" at bounding box center [165, 191] width 259 height 321
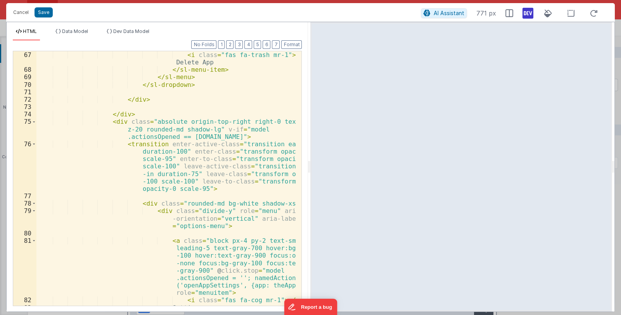
scroll to position [769, 0]
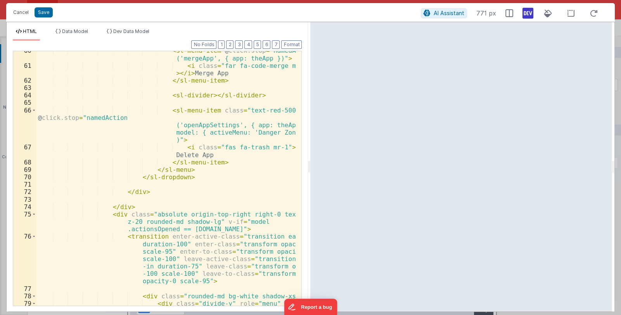
click at [233, 111] on div "< sl-menu-item @ click.stop = "namedAction ('mergeApp', { app: theApp })" > < i…" at bounding box center [165, 193] width 259 height 292
click at [237, 110] on div "< sl-menu-item @ click.stop = "namedAction ('mergeApp', { app: theApp })" > < i…" at bounding box center [165, 193] width 259 height 292
click at [201, 94] on div "< sl-menu-item @ click.stop = "namedAction ('mergeApp', { app: theApp })" > < i…" at bounding box center [165, 193] width 259 height 292
click at [202, 96] on div "< sl-menu-item @ click.stop = "namedAction ('mergeApp', { app: theApp })" > < i…" at bounding box center [165, 193] width 259 height 292
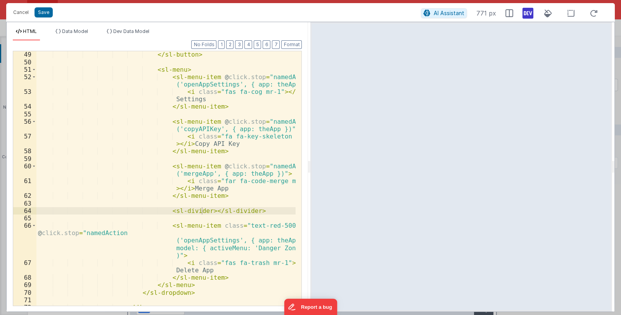
scroll to position [562, 0]
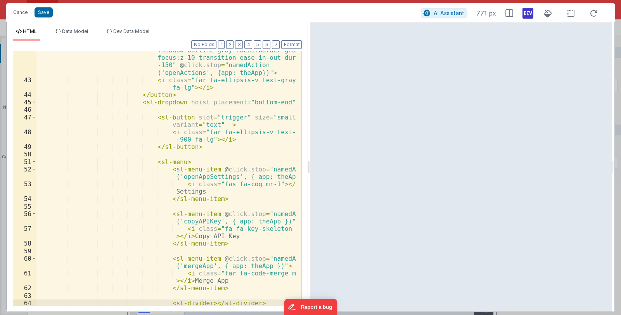
click at [202, 168] on div "< button class = "py-2 px-5 text-sm leading-5 text -gray-700 font-medium border…" at bounding box center [165, 177] width 259 height 321
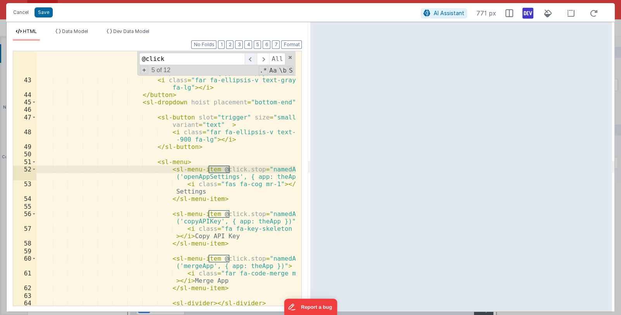
type input "@click"
click at [255, 59] on span at bounding box center [251, 59] width 12 height 12
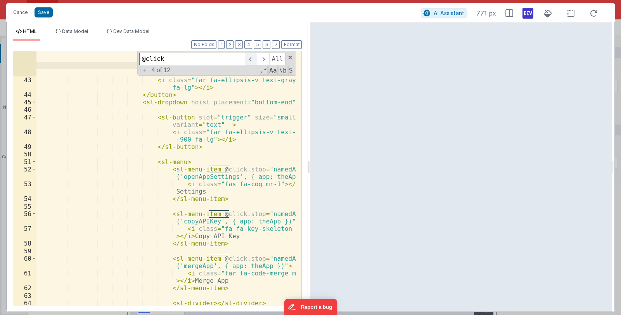
click at [255, 59] on span at bounding box center [251, 59] width 12 height 12
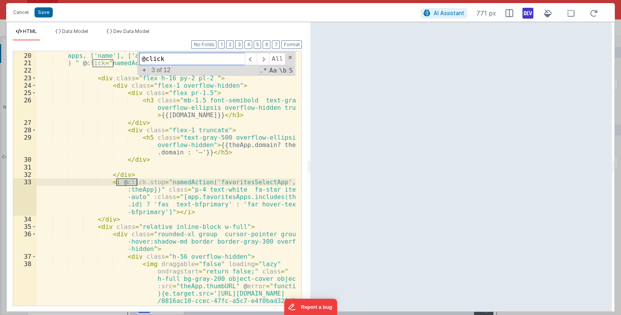
scroll to position [206, 0]
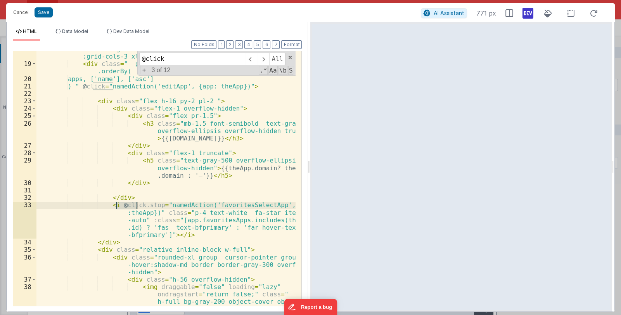
click at [113, 92] on div "< div class = " grid-cols-1 gap-x-14 gap-y-12 grid sm:grid-cols-2 lg :grid-cols…" at bounding box center [165, 202] width 259 height 314
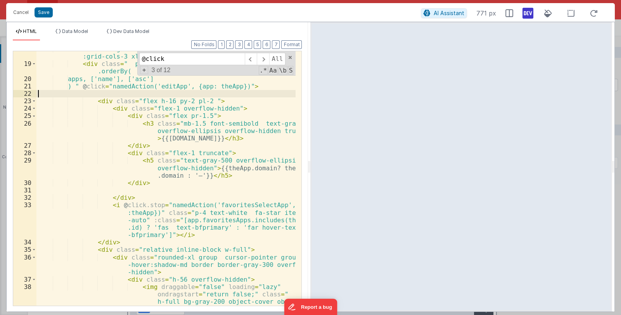
click at [113, 86] on div "< div class = " grid-cols-1 gap-x-14 gap-y-12 grid sm:grid-cols-2 lg :grid-cols…" at bounding box center [165, 202] width 259 height 314
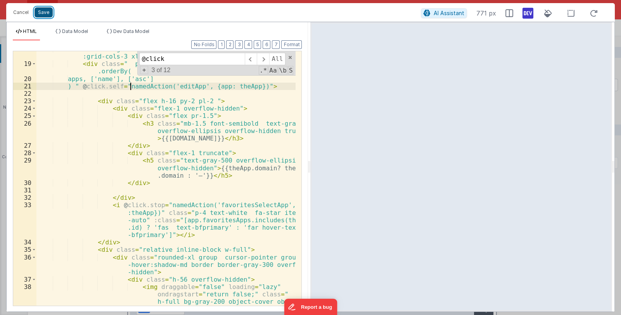
click at [43, 13] on button "Save" at bounding box center [44, 12] width 18 height 10
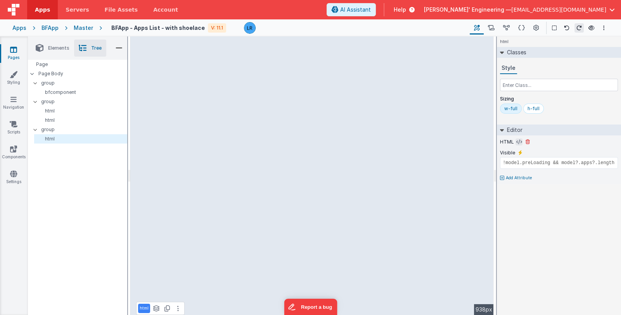
click at [516, 142] on icon at bounding box center [519, 142] width 6 height 6
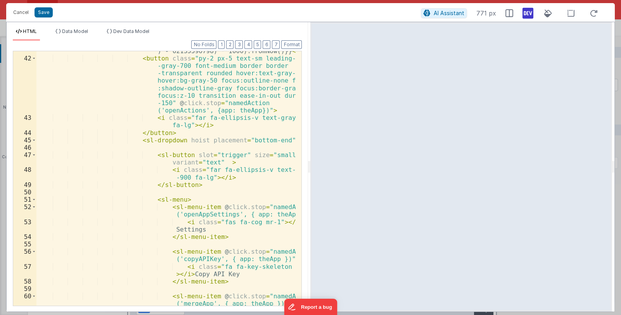
scroll to position [501, 0]
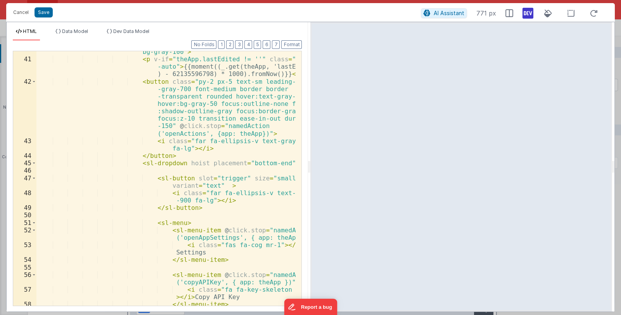
click at [203, 135] on div "< div class = "h-10 pl-4 flex items-center justify-end bg-gray-100" > < p v-if …" at bounding box center [165, 179] width 259 height 277
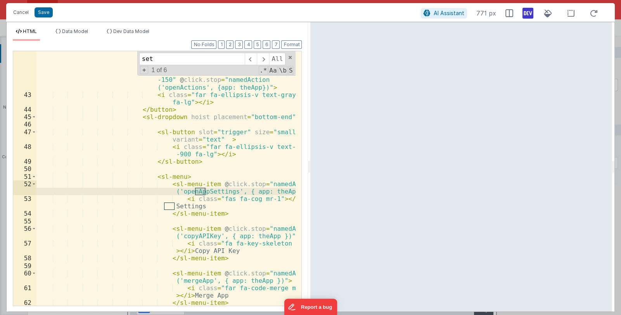
scroll to position [547, 0]
type input "set"
click at [174, 175] on div "< button class = "py-2 px-5 text-sm leading-5 text -gray-700 font-medium border…" at bounding box center [165, 192] width 259 height 321
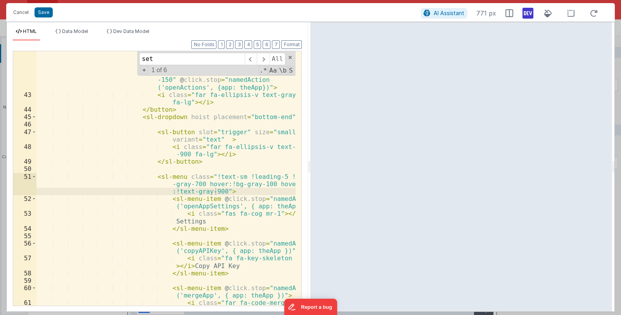
click at [220, 191] on div "< button class = "py-2 px-5 text-sm leading-5 text -gray-700 font-medium border…" at bounding box center [165, 196] width 259 height 329
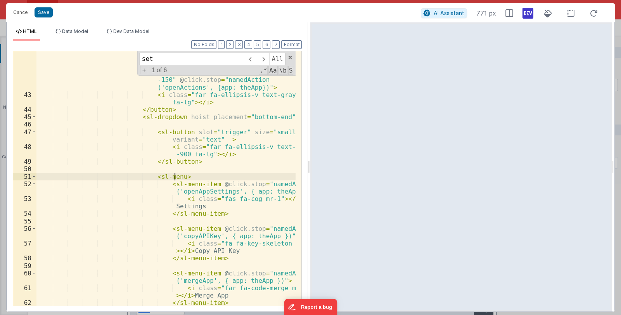
click at [185, 211] on div "< button class = "py-2 px-5 text-sm leading-5 text -gray-700 font-medium border…" at bounding box center [165, 192] width 259 height 321
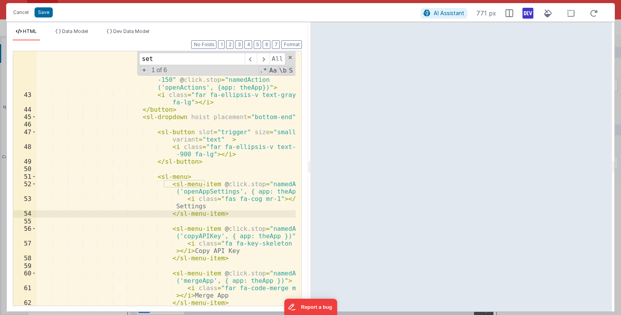
click at [207, 182] on div "< button class = "py-2 px-5 text-sm leading-5 text -gray-700 font-medium border…" at bounding box center [165, 192] width 259 height 321
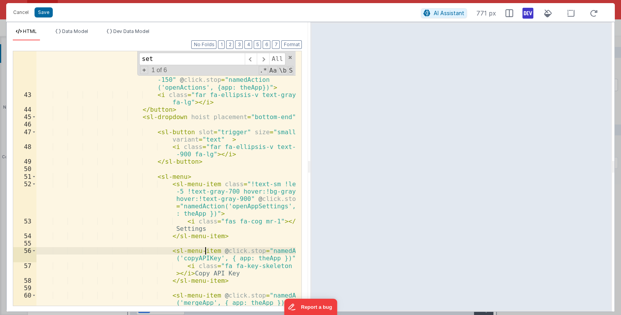
click at [206, 251] on div "< button class = "py-2 px-5 text-sm leading-5 text -gray-700 font-medium border…" at bounding box center [165, 196] width 259 height 329
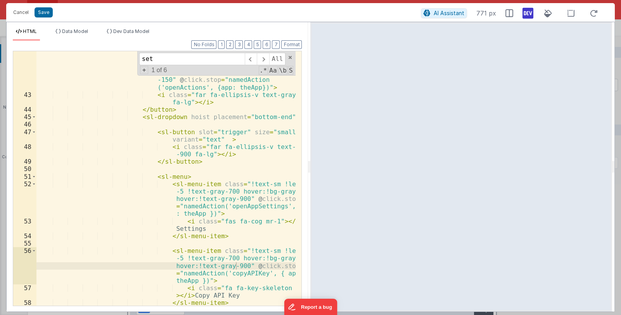
click at [260, 190] on div "< button class = "py-2 px-5 text-sm leading-5 text -gray-700 font-medium border…" at bounding box center [165, 192] width 259 height 321
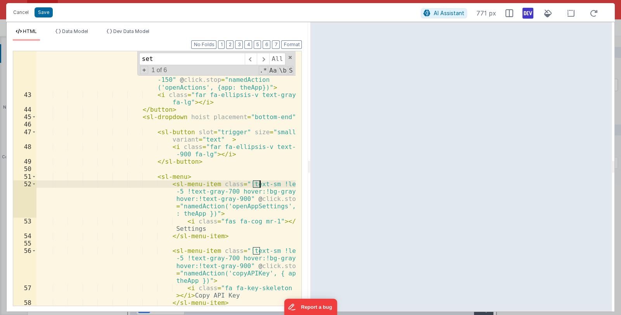
drag, startPoint x: 252, startPoint y: 184, endPoint x: 260, endPoint y: 183, distance: 7.4
click at [260, 183] on div "< button class = "py-2 px-5 text-sm leading-5 text -gray-700 font-medium border…" at bounding box center [165, 192] width 259 height 321
click at [256, 209] on div "< button class = "py-2 px-5 text-sm leading-5 text -gray-700 font-medium border…" at bounding box center [165, 192] width 259 height 321
click at [249, 185] on div "< button class = "py-2 px-5 text-sm leading-5 text -gray-700 font-medium border…" at bounding box center [165, 192] width 259 height 321
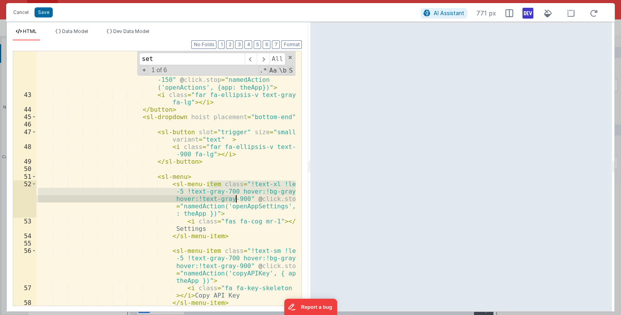
drag, startPoint x: 209, startPoint y: 183, endPoint x: 236, endPoint y: 197, distance: 30.9
click at [236, 197] on div "< button class = "py-2 px-5 text-sm leading-5 text -gray-700 font-medium border…" at bounding box center [165, 192] width 259 height 321
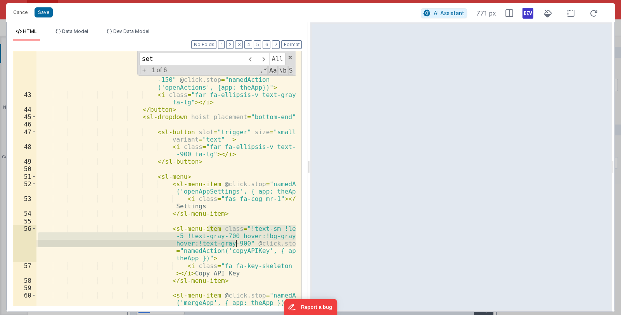
drag, startPoint x: 209, startPoint y: 227, endPoint x: 237, endPoint y: 243, distance: 31.6
click at [237, 243] on div "< button class = "py-2 px-5 text-sm leading-5 text -gray-700 font-medium border…" at bounding box center [165, 196] width 259 height 329
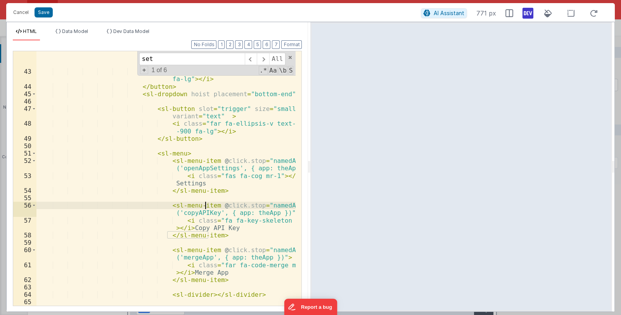
scroll to position [616, 0]
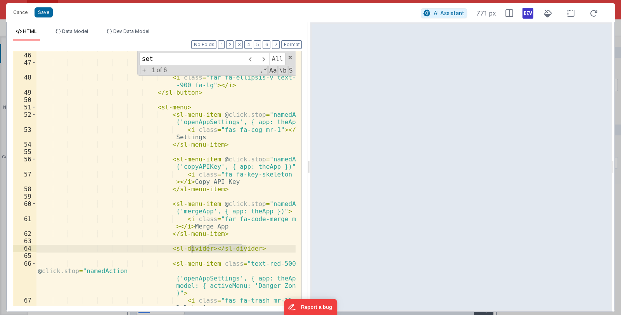
drag, startPoint x: 250, startPoint y: 247, endPoint x: 190, endPoint y: 247, distance: 60.1
click at [190, 247] on div "< sl-dropdown hoist placement = "bottom-end" > < sl-button slot = "trigger" siz…" at bounding box center [165, 182] width 259 height 277
click at [192, 247] on div "< sl-dropdown hoist placement = "bottom-end" > < sl-button slot = "trigger" siz…" at bounding box center [165, 178] width 259 height 254
drag, startPoint x: 160, startPoint y: 249, endPoint x: 247, endPoint y: 248, distance: 87.6
click at [247, 248] on div "< sl-dropdown hoist placement = "bottom-end" > < sl-button slot = "trigger" siz…" at bounding box center [165, 182] width 259 height 277
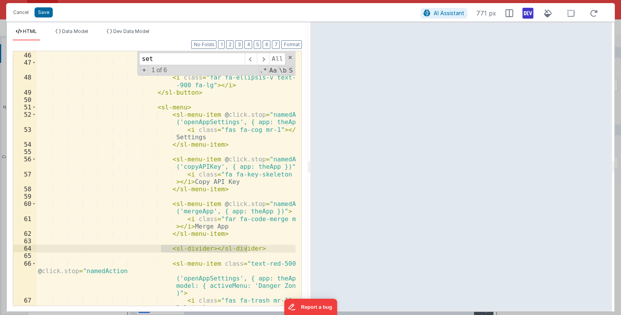
click at [254, 252] on div "< sl-dropdown hoist placement = "bottom-end" > < sl-button slot = "trigger" siz…" at bounding box center [165, 178] width 259 height 254
drag, startPoint x: 256, startPoint y: 246, endPoint x: 157, endPoint y: 247, distance: 98.9
click at [157, 247] on div "< sl-dropdown hoist placement = "bottom-end" > < sl-button slot = "trigger" siz…" at bounding box center [165, 182] width 259 height 277
drag, startPoint x: 163, startPoint y: 250, endPoint x: 44, endPoint y: 248, distance: 118.7
click at [44, 248] on div "< sl-dropdown hoist placement = "bottom-end" > < sl-button slot = "trigger" siz…" at bounding box center [165, 182] width 259 height 277
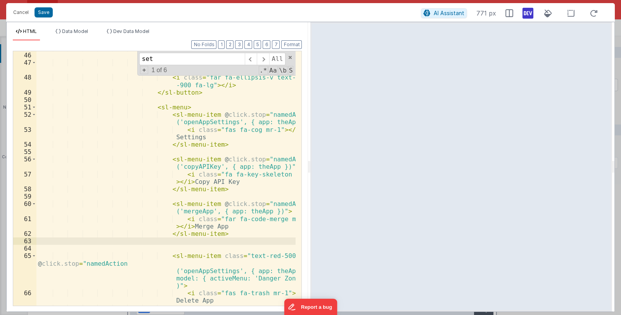
click at [50, 245] on div "< sl-dropdown hoist placement = "bottom-end" > < sl-button slot = "trigger" siz…" at bounding box center [165, 178] width 259 height 269
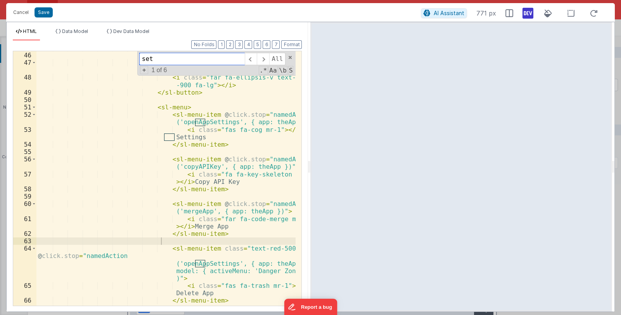
drag, startPoint x: 162, startPoint y: 59, endPoint x: 138, endPoint y: 61, distance: 24.2
click at [138, 61] on div "set All Replace All + 1 of 6 .* Aa \b S" at bounding box center [216, 63] width 159 height 24
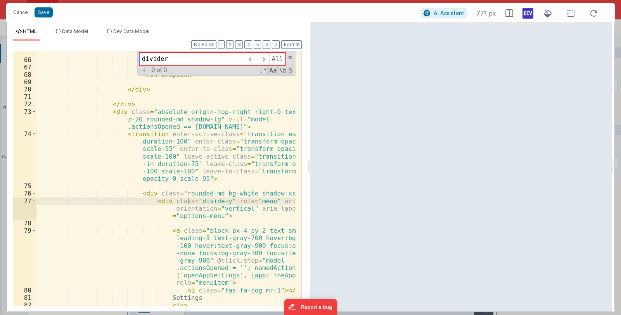
scroll to position [797, 0]
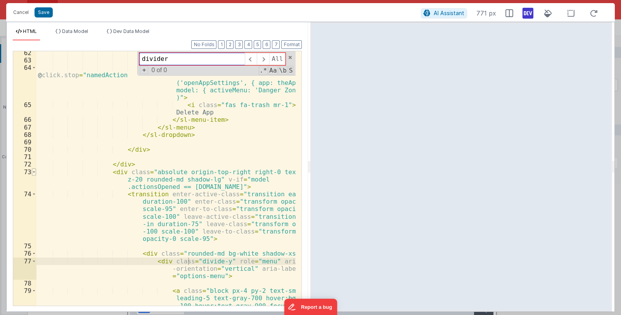
type input "divider"
click at [34, 171] on span at bounding box center [34, 171] width 4 height 7
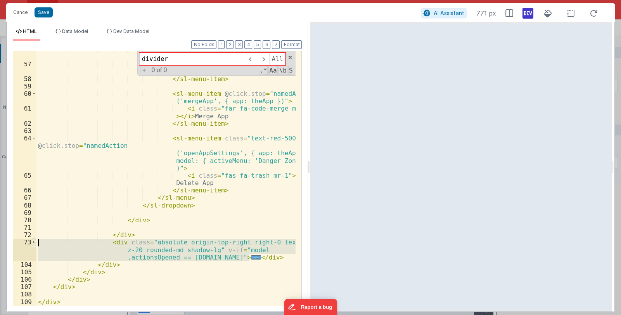
drag, startPoint x: 260, startPoint y: 256, endPoint x: 34, endPoint y: 243, distance: 226.4
click at [34, 243] on div "56 57 58 59 60 61 62 63 64 65 66 67 68 69 70 71 72 73 104 105 106 107 108 109 <…" at bounding box center [157, 178] width 289 height 255
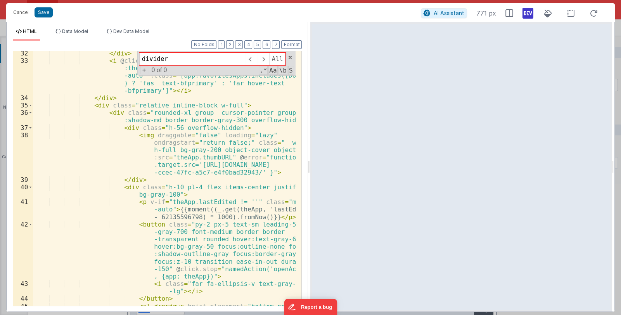
scroll to position [327, 0]
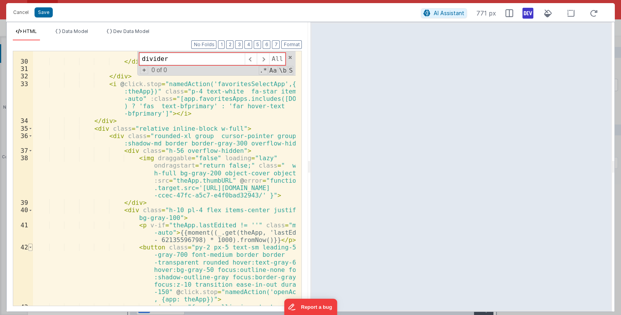
click at [29, 246] on span at bounding box center [30, 246] width 4 height 7
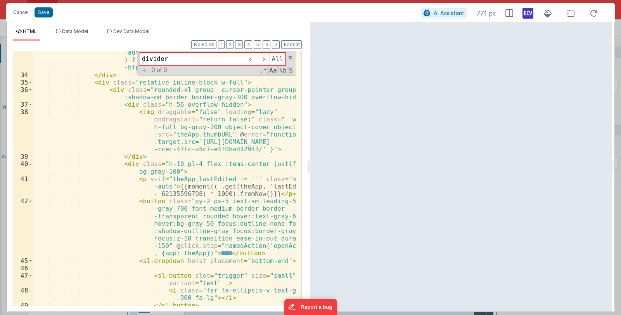
scroll to position [374, 0]
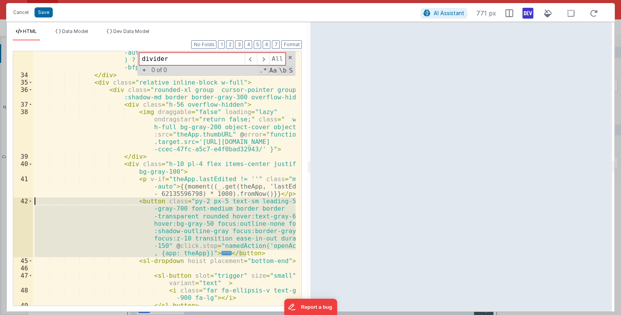
drag, startPoint x: 250, startPoint y: 252, endPoint x: 25, endPoint y: 200, distance: 231.4
click at [25, 200] on div "33 34 35 36 37 38 39 40 41 42 45 46 47 48 49 50 51 52 53 < i @ click.stop = "na…" at bounding box center [157, 178] width 289 height 255
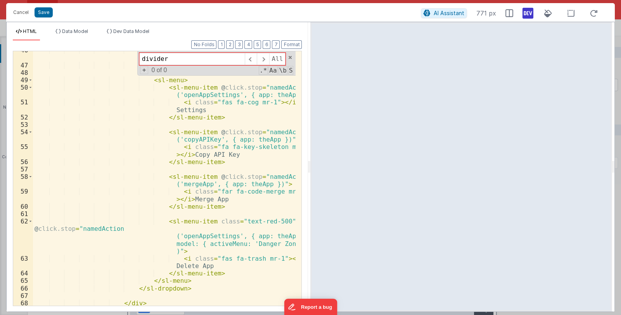
scroll to position [572, 0]
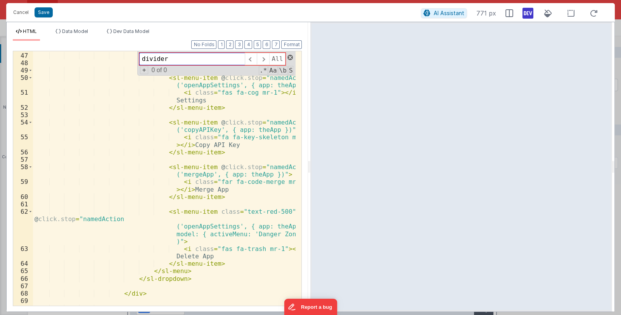
click at [290, 57] on span at bounding box center [289, 57] width 5 height 5
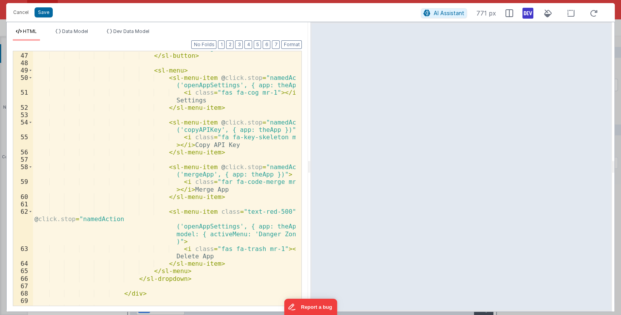
click at [229, 210] on div "< i class = "far fa-ellipsis-v text-gray -900 fa-lg" > </ i > </ sl-button > < …" at bounding box center [164, 175] width 263 height 277
click at [240, 223] on div "< i class = "far fa-ellipsis-v text-gray -900 fa-lg" > </ i > </ sl-button > < …" at bounding box center [164, 175] width 263 height 277
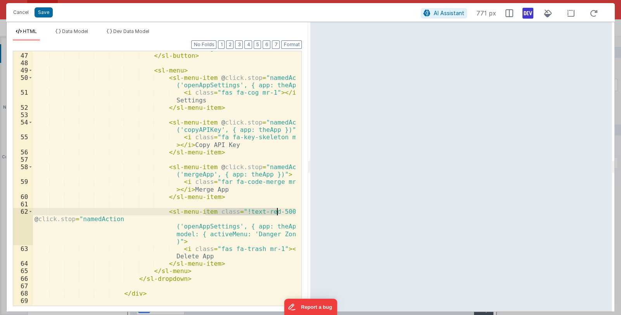
drag, startPoint x: 206, startPoint y: 211, endPoint x: 279, endPoint y: 209, distance: 73.3
click at [279, 209] on div "< i class = "far fa-ellipsis-v text-gray -900 fa-lg" > </ i > </ sl-button > < …" at bounding box center [164, 175] width 263 height 277
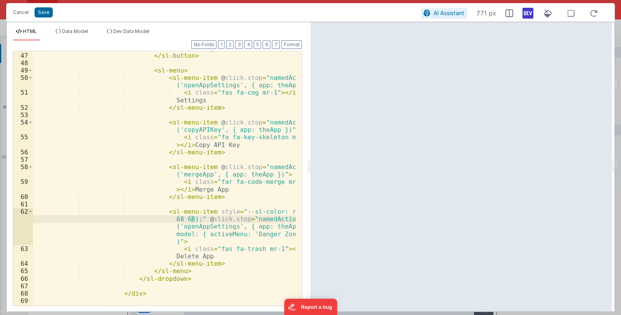
click at [217, 246] on div "< i class = "far fa-ellipsis-v text-gray -900 fa-lg" > </ i > </ sl-button > < …" at bounding box center [164, 175] width 263 height 277
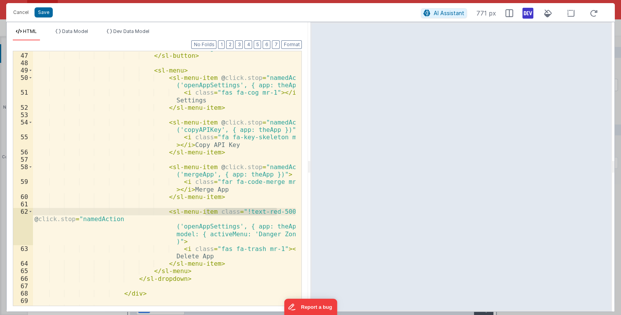
click at [217, 206] on div "< i class = "far fa-ellipsis-v text-gray -900 fa-lg" > </ i > </ sl-button > < …" at bounding box center [164, 175] width 263 height 277
drag, startPoint x: 206, startPoint y: 212, endPoint x: 281, endPoint y: 212, distance: 75.6
click at [281, 212] on div "< i class = "far fa-ellipsis-v text-gray -900 fa-lg" > </ i > </ sl-button > < …" at bounding box center [164, 175] width 263 height 277
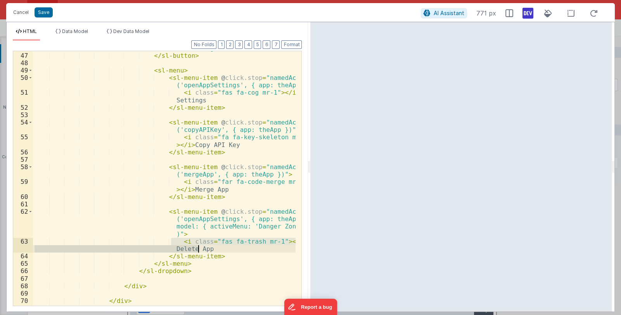
drag, startPoint x: 171, startPoint y: 242, endPoint x: 201, endPoint y: 246, distance: 30.6
click at [201, 246] on div "< i class = "far fa-ellipsis-v text-gray -900 fa-lg" > </ i > </ sl-button > < …" at bounding box center [164, 175] width 263 height 277
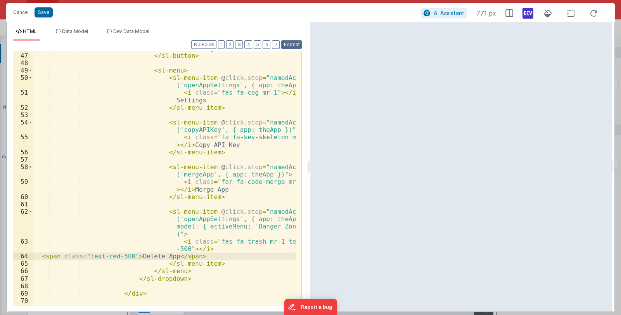
click at [291, 43] on button "Format" at bounding box center [291, 44] width 21 height 9
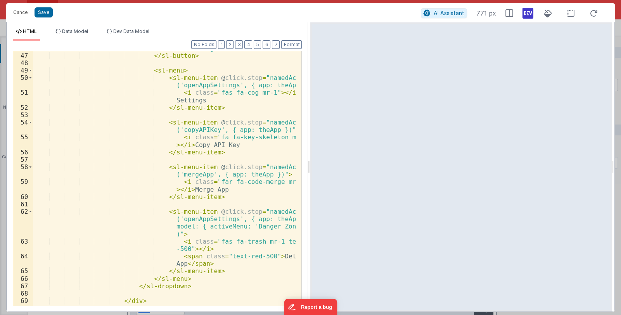
click at [256, 256] on div "< i class = "far fa-ellipsis-v text-gray -900 fa-lg" > </ i > </ sl-button > < …" at bounding box center [164, 175] width 263 height 277
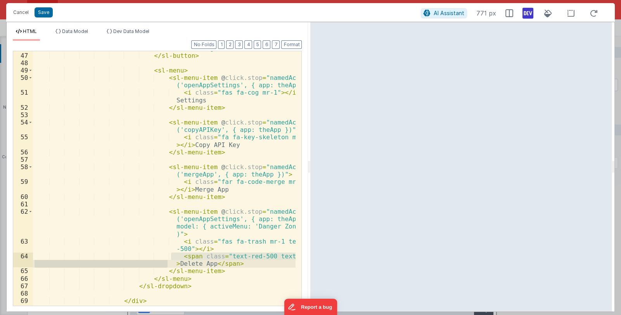
drag, startPoint x: 171, startPoint y: 257, endPoint x: 168, endPoint y: 262, distance: 6.8
click at [168, 262] on div "< i class = "far fa-ellipsis-v text-gray -900 fa-lg" > </ i > </ sl-button > < …" at bounding box center [164, 175] width 263 height 277
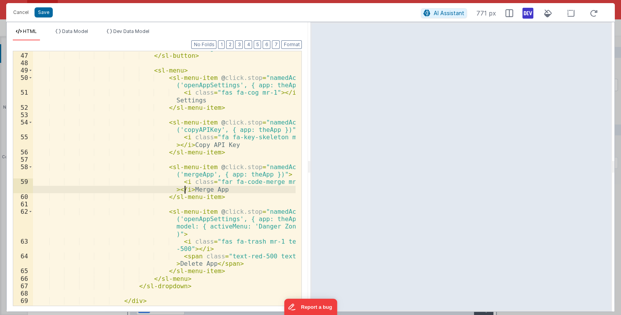
click at [184, 189] on div "< i class = "far fa-ellipsis-v text-gray -900 fa-lg" > </ i > </ sl-button > < …" at bounding box center [164, 175] width 263 height 277
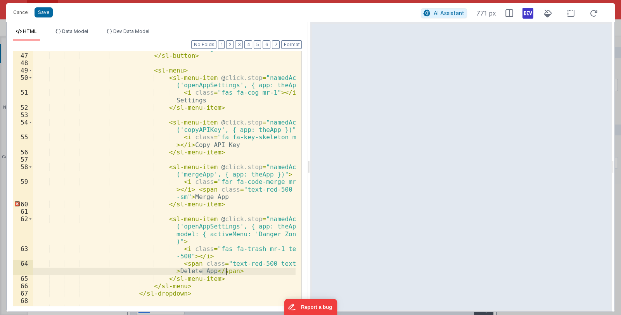
drag, startPoint x: 202, startPoint y: 272, endPoint x: 225, endPoint y: 271, distance: 23.3
click at [225, 271] on div "< i class = "far fa-ellipsis-v text-gray -900 fa-lg" > </ i > </ sl-button > < …" at bounding box center [164, 175] width 263 height 277
click at [214, 196] on div "< i class = "far fa-ellipsis-v text-gray -900 fa-lg" > </ i > </ sl-button > < …" at bounding box center [164, 175] width 263 height 277
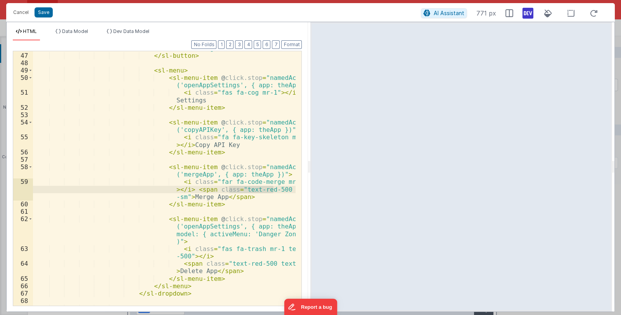
drag, startPoint x: 228, startPoint y: 188, endPoint x: 273, endPoint y: 191, distance: 45.5
click at [273, 191] on div "< i class = "far fa-ellipsis-v text-gray -900 fa-lg" > </ i > </ sl-button > < …" at bounding box center [164, 175] width 263 height 277
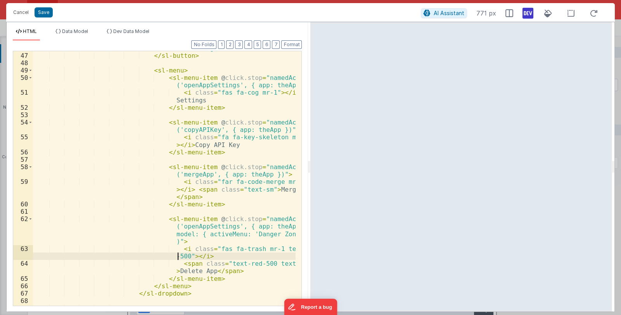
click at [177, 256] on div "< i class = "far fa-ellipsis-v text-gray -900 fa-lg" > </ i > </ sl-button > < …" at bounding box center [164, 175] width 263 height 277
click at [176, 256] on div "< i class = "far fa-ellipsis-v text-gray -900 fa-lg" > </ i > </ sl-button > < …" at bounding box center [164, 175] width 263 height 277
click at [284, 264] on div "< i class = "far fa-ellipsis-v text-gray -900 fa-lg" > </ i > </ sl-button > < …" at bounding box center [164, 175] width 263 height 277
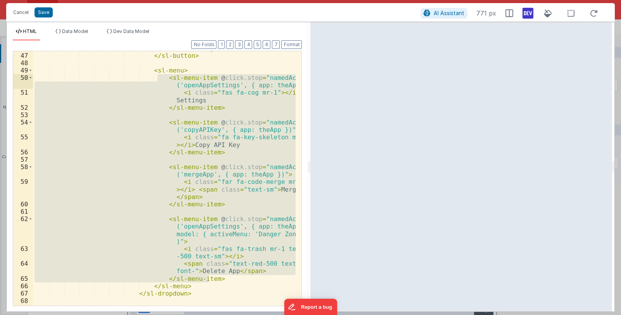
drag, startPoint x: 211, startPoint y: 279, endPoint x: 158, endPoint y: 79, distance: 206.5
click at [158, 79] on div "< i class = "far fa-ellipsis-v text-gray -900 fa-lg" > </ i > </ sl-button > < …" at bounding box center [164, 175] width 263 height 277
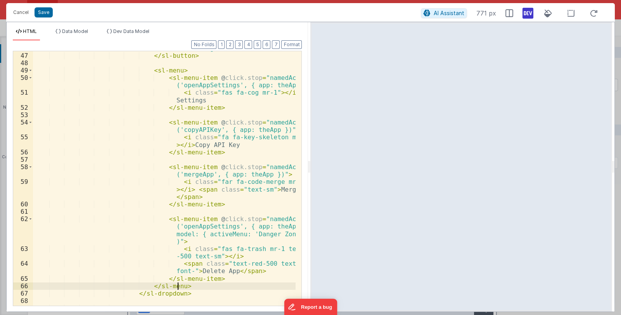
click at [209, 284] on div "< i class = "far fa-ellipsis-v text-gray -900 fa-lg" > </ i > </ sl-button > < …" at bounding box center [164, 175] width 263 height 277
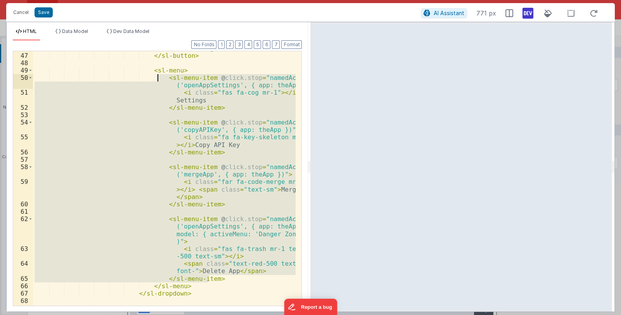
drag, startPoint x: 211, startPoint y: 278, endPoint x: 158, endPoint y: 78, distance: 206.9
click at [158, 78] on div "< i class = "far fa-ellipsis-v text-gray -900 fa-lg" > </ i > </ sl-button > < …" at bounding box center [164, 175] width 263 height 277
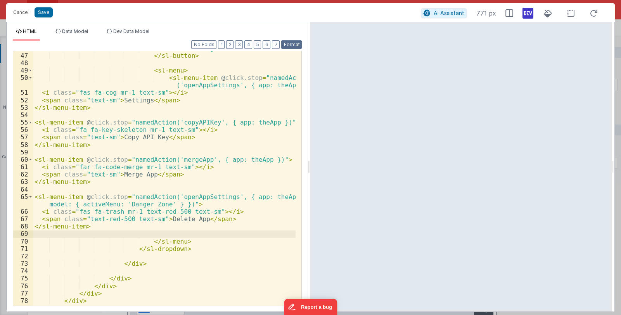
click at [288, 42] on button "Format" at bounding box center [291, 44] width 21 height 9
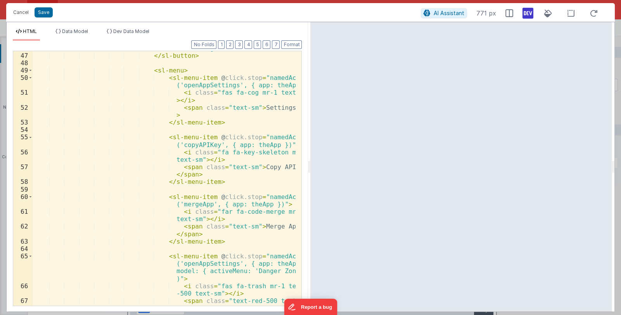
click at [171, 68] on div "< i class = "far fa-ellipsis-v text-gray -900 fa-lg" > </ i > </ sl-button > < …" at bounding box center [164, 179] width 263 height 284
click at [30, 70] on span at bounding box center [30, 70] width 4 height 7
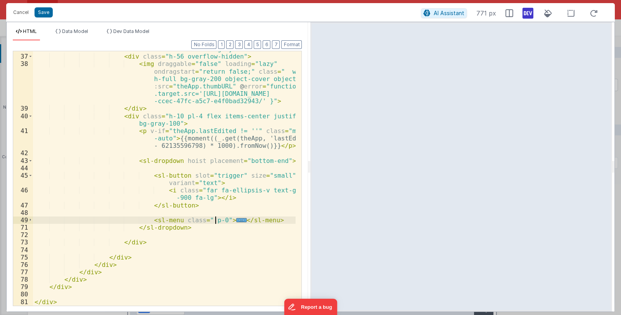
scroll to position [421, 0]
drag, startPoint x: 143, startPoint y: 220, endPoint x: 266, endPoint y: 222, distance: 122.2
click at [266, 222] on div "< div class = "rounded-xl group cursor-pointer group-hover :shadow-md border bo…" at bounding box center [164, 176] width 263 height 277
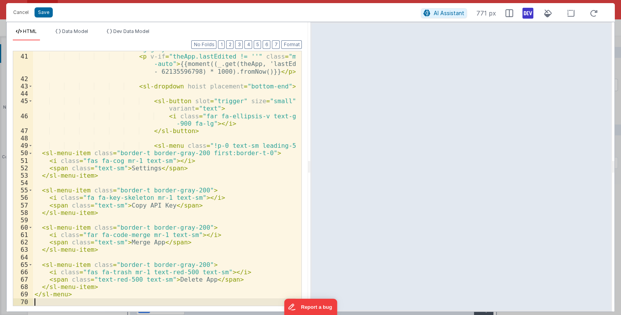
scroll to position [496, 0]
click at [286, 46] on button "Format" at bounding box center [291, 44] width 21 height 9
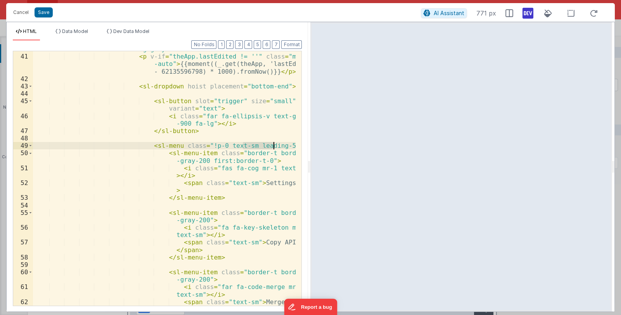
drag, startPoint x: 244, startPoint y: 145, endPoint x: 274, endPoint y: 145, distance: 29.9
click at [274, 145] on div "< div class = "h-10 pl-4 flex items-center justify-end bg-gray-100" > < p v-if …" at bounding box center [164, 180] width 263 height 284
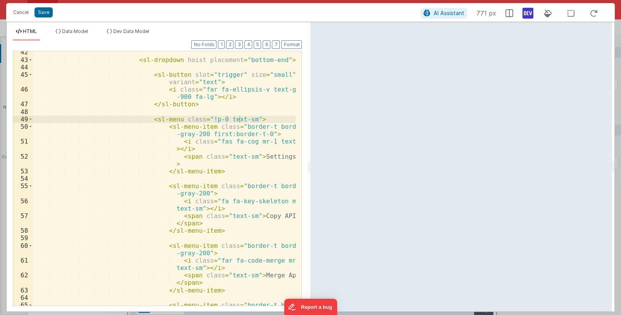
scroll to position [523, 0]
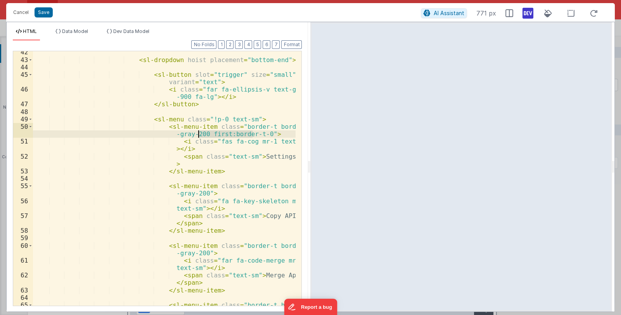
drag, startPoint x: 252, startPoint y: 135, endPoint x: 199, endPoint y: 133, distance: 53.5
click at [199, 133] on div "< sl-dropdown hoist placement = "bottom-end" > < sl-button slot = "trigger" siz…" at bounding box center [164, 186] width 263 height 277
drag, startPoint x: 227, startPoint y: 125, endPoint x: 254, endPoint y: 134, distance: 27.7
click at [254, 134] on div "< sl-dropdown hoist placement = "bottom-end" > < sl-button slot = "trigger" siz…" at bounding box center [164, 186] width 263 height 277
drag, startPoint x: 205, startPoint y: 127, endPoint x: 255, endPoint y: 135, distance: 50.6
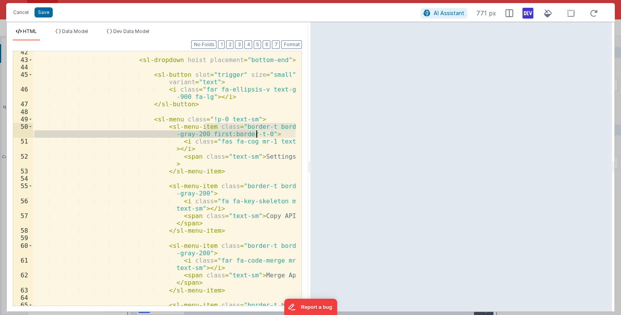
click at [255, 135] on div "< sl-dropdown hoist placement = "bottom-end" > < sl-button slot = "trigger" siz…" at bounding box center [164, 186] width 263 height 277
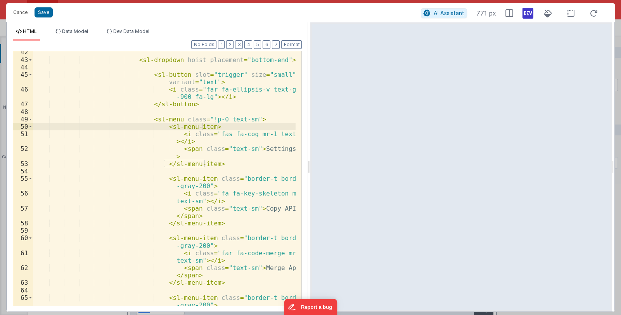
click at [228, 179] on div "< sl-dropdown hoist placement = "bottom-end" > < sl-button slot = "trigger" siz…" at bounding box center [164, 186] width 263 height 277
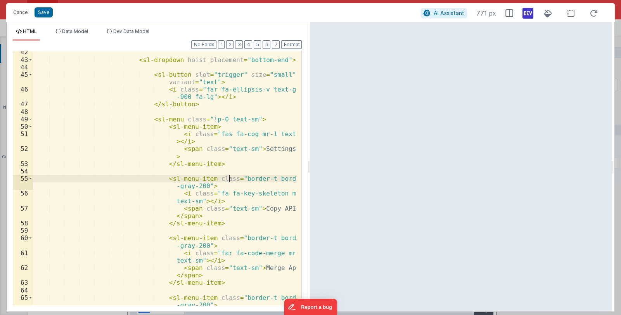
paste textarea
click at [42, 13] on button "Save" at bounding box center [44, 12] width 18 height 10
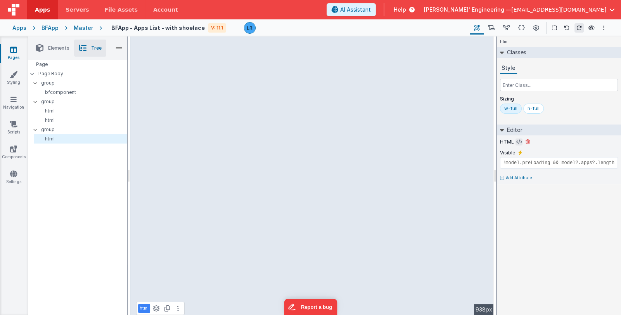
click at [516, 142] on icon at bounding box center [519, 142] width 6 height 6
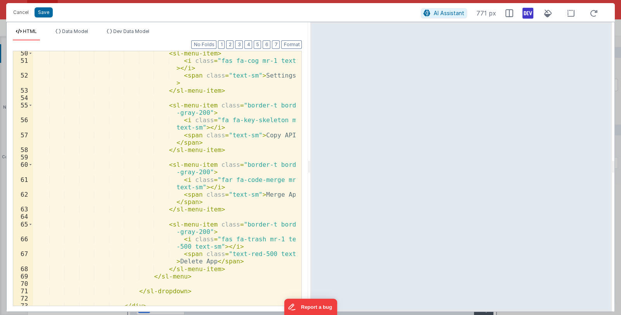
scroll to position [613, 0]
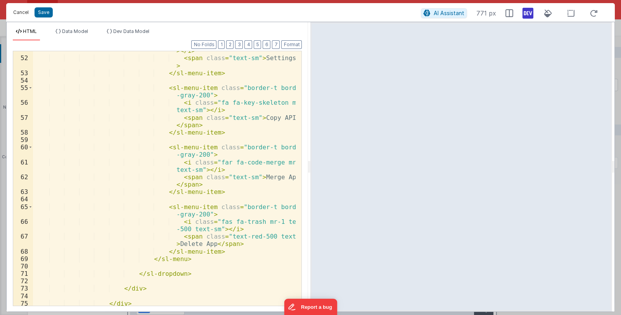
click at [17, 11] on button "Cancel" at bounding box center [20, 12] width 23 height 11
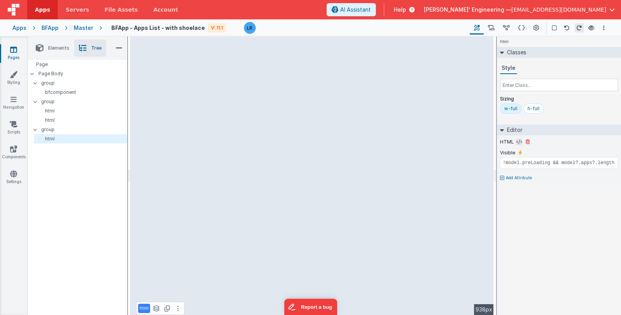
click at [516, 142] on icon at bounding box center [519, 142] width 6 height 6
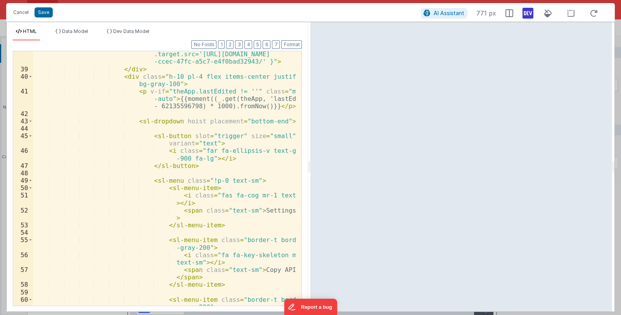
scroll to position [460, 0]
click at [232, 45] on button "2" at bounding box center [229, 44] width 7 height 9
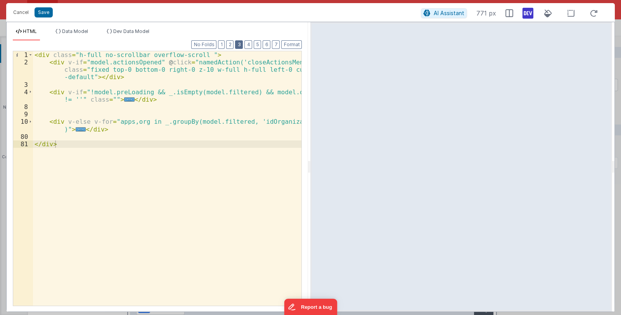
click at [240, 44] on button "3" at bounding box center [239, 44] width 8 height 9
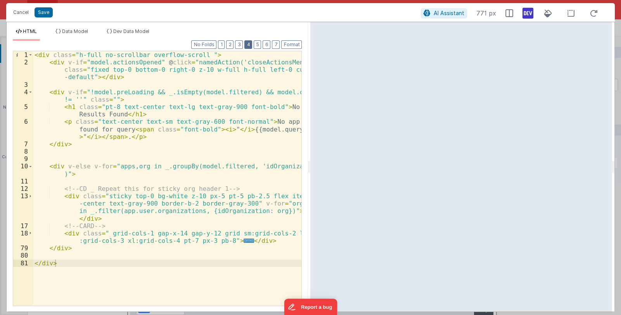
click at [250, 45] on button "4" at bounding box center [248, 44] width 8 height 9
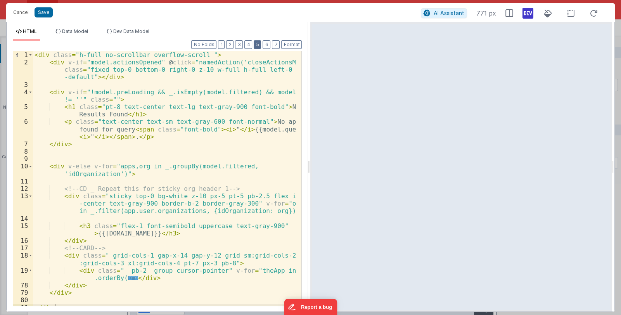
click at [260, 47] on button "5" at bounding box center [257, 44] width 7 height 9
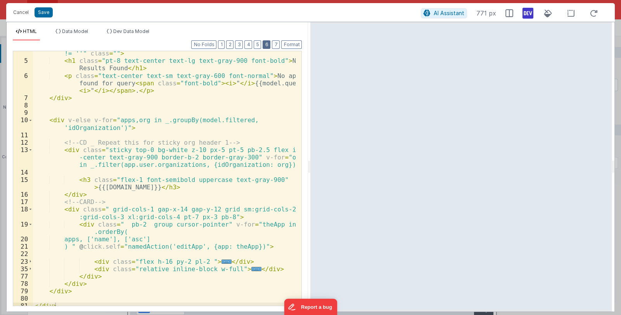
click at [267, 47] on button "6" at bounding box center [266, 44] width 8 height 9
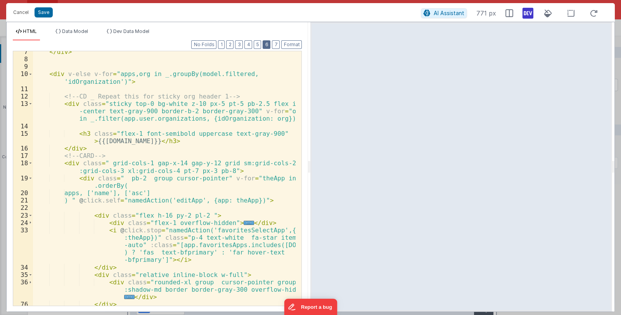
scroll to position [132, 0]
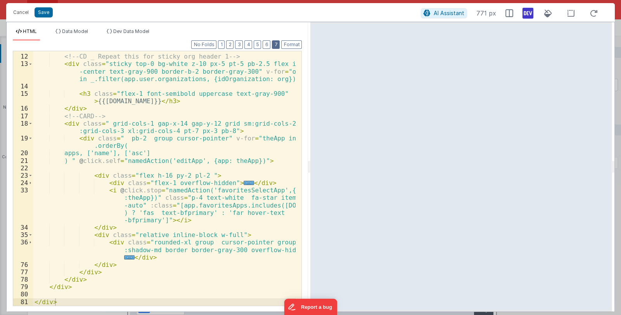
click at [276, 47] on button "7" at bounding box center [276, 44] width 8 height 9
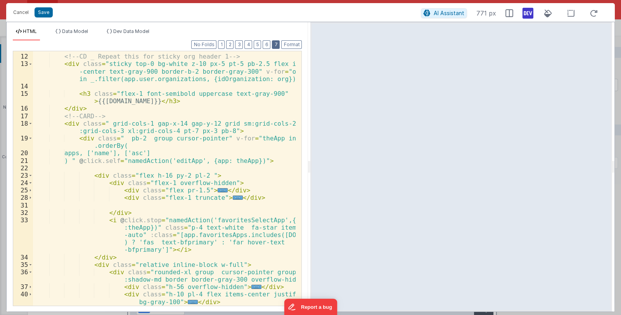
scroll to position [191, 0]
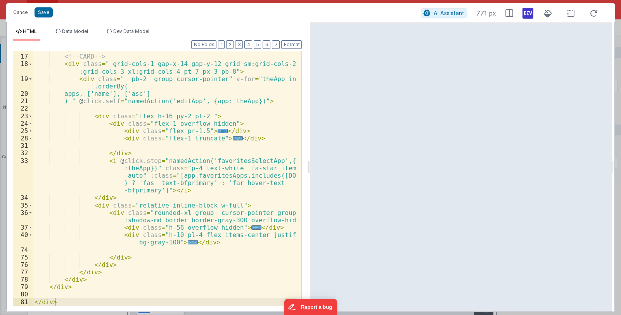
click at [188, 242] on span "..." at bounding box center [193, 242] width 10 height 4
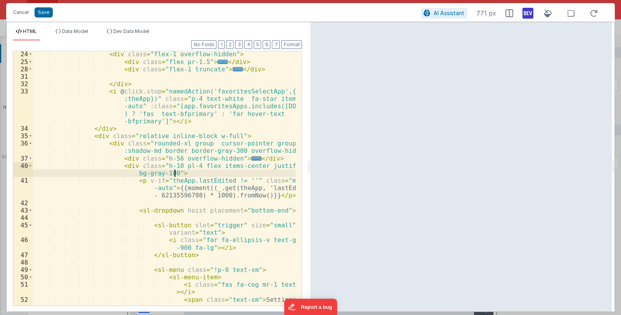
scroll to position [261, 0]
click at [31, 209] on span at bounding box center [30, 210] width 4 height 7
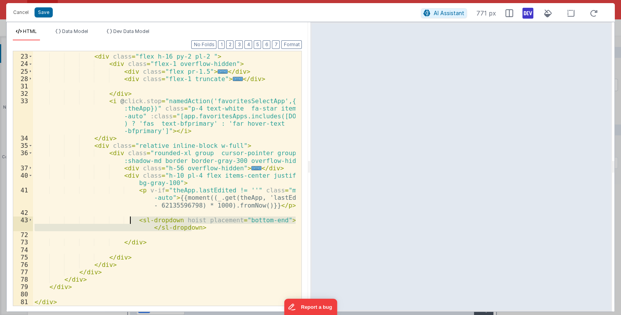
drag, startPoint x: 193, startPoint y: 227, endPoint x: 130, endPoint y: 221, distance: 63.5
click at [130, 221] on div "< div class = "flex h-16 py-2 pl-2 " > < div class = "flex-1 overflow-hidden" >…" at bounding box center [164, 179] width 263 height 269
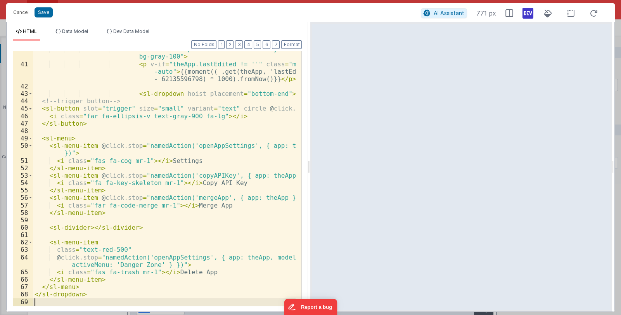
scroll to position [377, 0]
click at [291, 43] on button "Format" at bounding box center [291, 44] width 21 height 9
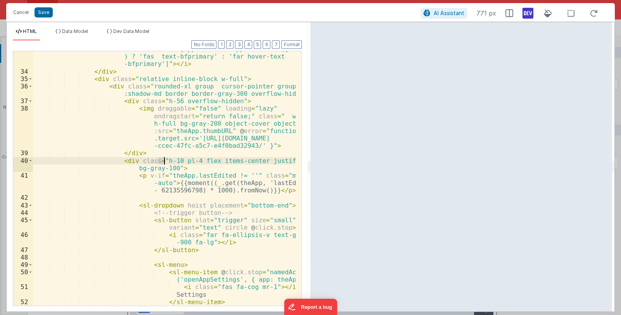
drag, startPoint x: 157, startPoint y: 161, endPoint x: 164, endPoint y: 162, distance: 6.7
click at [164, 162] on div "< i @ click.stop = "namedAction('favoritesSelectApp',{app :theApp})" class = "p…" at bounding box center [164, 184] width 263 height 306
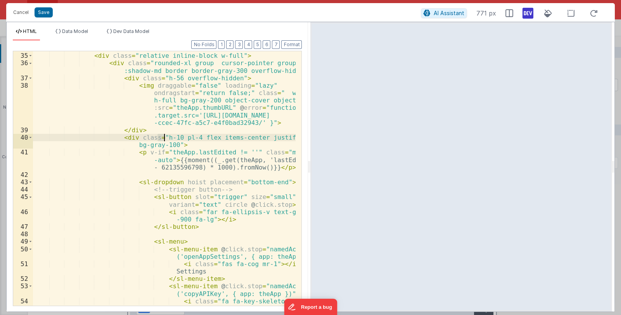
scroll to position [400, 0]
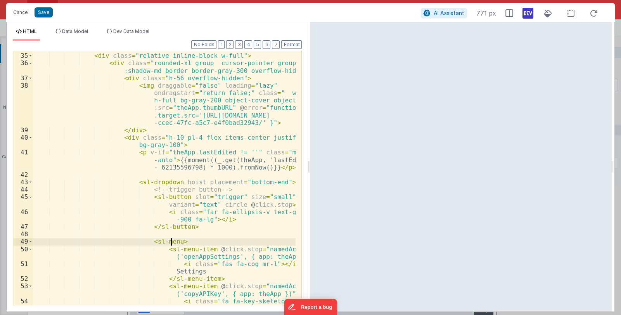
click at [171, 240] on div "</ div > < div class = "relative inline-block w-full" > < div class = "rounded-…" at bounding box center [164, 183] width 263 height 277
paste textarea
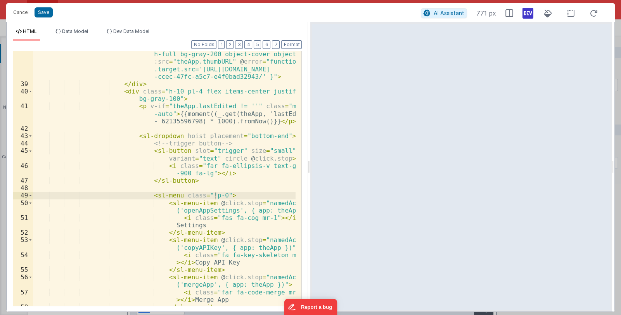
click at [211, 195] on div "< img draggable = "false" loading = "lazy" ondragstart = "return false;" class …" at bounding box center [164, 189] width 263 height 306
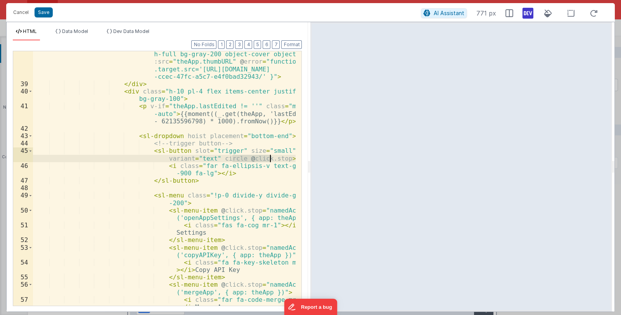
drag, startPoint x: 231, startPoint y: 159, endPoint x: 269, endPoint y: 160, distance: 37.6
click at [269, 160] on div "< img draggable = "false" loading = "lazy" ondragstart = "return false;" class …" at bounding box center [164, 189] width 263 height 306
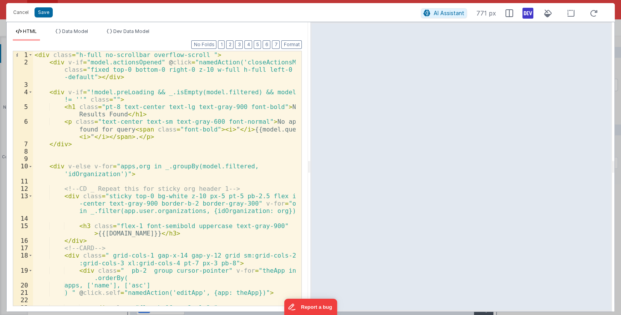
scroll to position [46, 0]
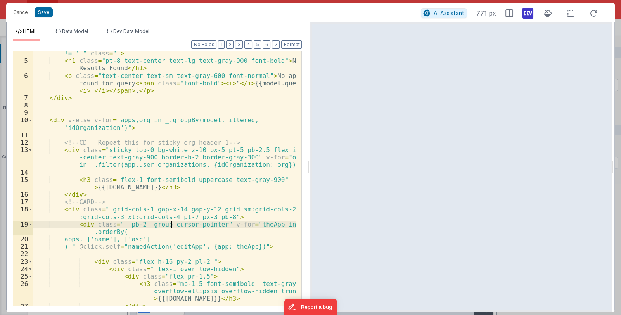
click at [170, 225] on div "< div v-if = "!model.preLoading && _.isEmpty(model.filtered) && model.query != …" at bounding box center [164, 180] width 263 height 277
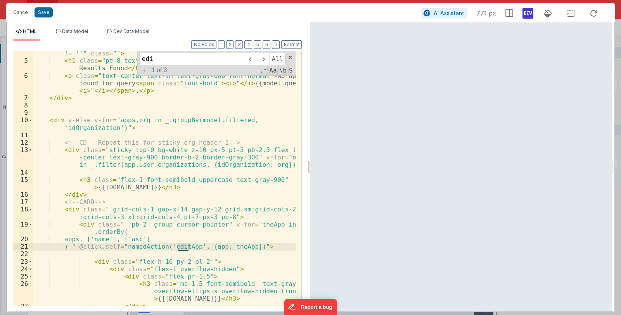
type input "edi"
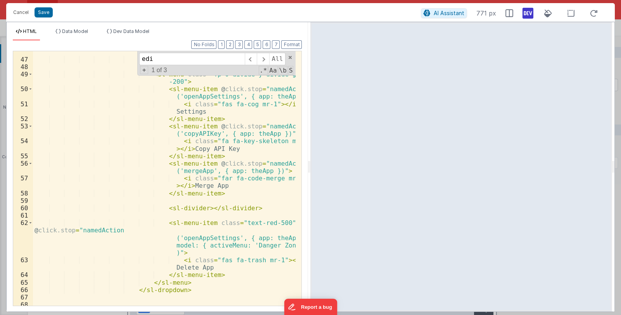
scroll to position [568, 0]
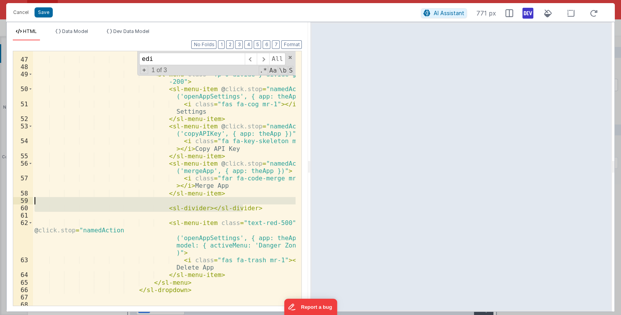
drag, startPoint x: 252, startPoint y: 211, endPoint x: 36, endPoint y: 202, distance: 216.9
click at [36, 202] on div "< i class = "far fa-ellipsis-v text-gray -900 fa-lg" > </ i > </ sl-button > < …" at bounding box center [164, 179] width 263 height 277
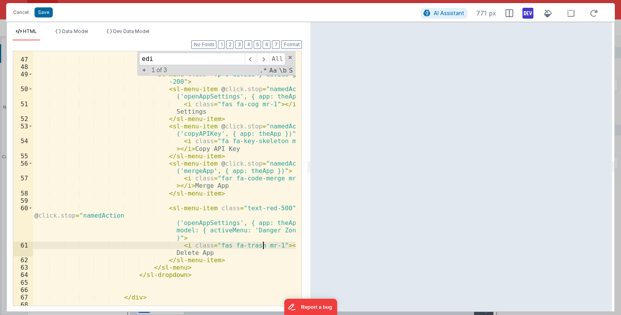
click at [263, 246] on div "< i class = "far fa-ellipsis-v text-gray -900 fa-lg" > </ i > </ sl-button > < …" at bounding box center [164, 179] width 263 height 277
click at [289, 55] on span at bounding box center [289, 57] width 5 height 5
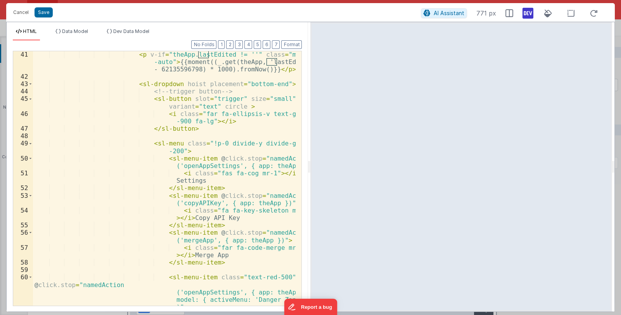
scroll to position [452, 0]
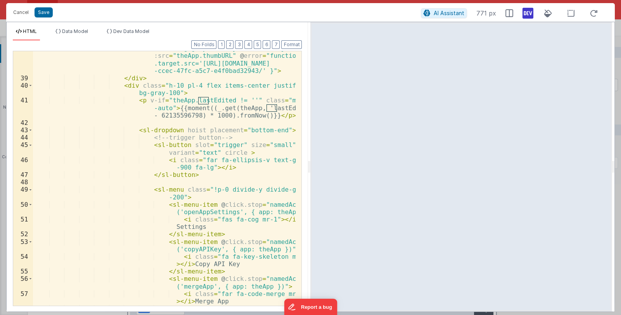
click at [170, 198] on div "< img draggable = "false" loading = "lazy" ondragstart = "return false;" class …" at bounding box center [164, 183] width 263 height 306
drag, startPoint x: 175, startPoint y: 197, endPoint x: 202, endPoint y: 195, distance: 26.8
click at [202, 195] on div "< img draggable = "false" loading = "lazy" ondragstart = "return false;" class …" at bounding box center [164, 183] width 263 height 306
click at [256, 218] on div "< img draggable = "false" loading = "lazy" ondragstart = "return false;" class …" at bounding box center [164, 183] width 263 height 306
click at [284, 257] on div "< img draggable = "false" loading = "lazy" ondragstart = "return false;" class …" at bounding box center [164, 183] width 263 height 306
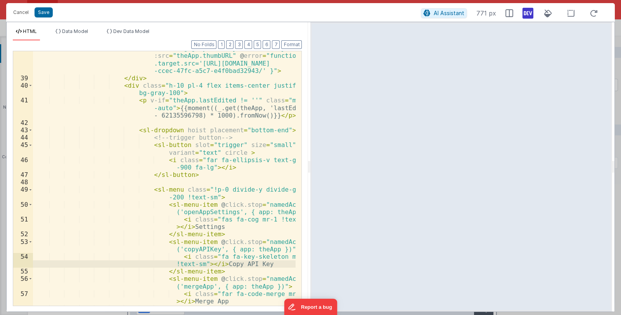
click at [167, 264] on div "< img draggable = "false" loading = "lazy" ondragstart = "return false;" class …" at bounding box center [164, 183] width 263 height 306
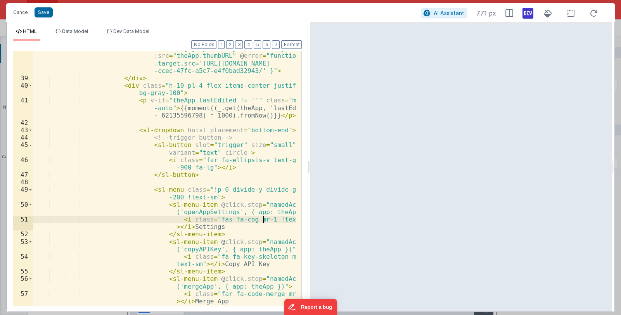
click at [262, 218] on div "< img draggable = "false" loading = "lazy" ondragstart = "return false;" class …" at bounding box center [164, 183] width 263 height 306
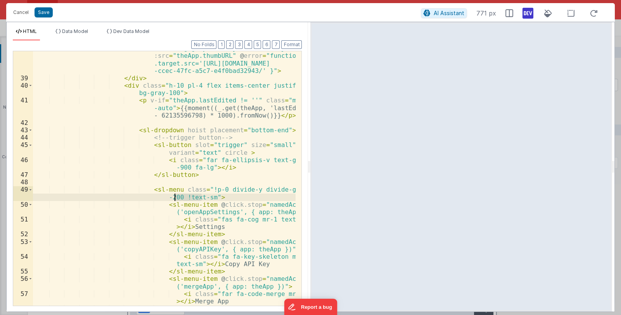
drag, startPoint x: 201, startPoint y: 197, endPoint x: 173, endPoint y: 197, distance: 27.5
click at [173, 197] on div "< img draggable = "false" loading = "lazy" ondragstart = "return false;" class …" at bounding box center [164, 183] width 263 height 306
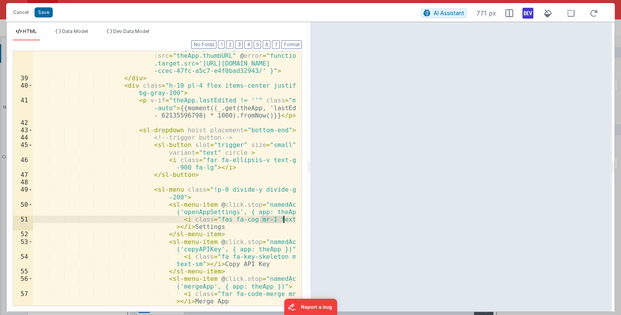
drag, startPoint x: 260, startPoint y: 219, endPoint x: 283, endPoint y: 218, distance: 23.3
click at [283, 218] on div "< img draggable = "false" loading = "lazy" ondragstart = "return false;" class …" at bounding box center [164, 183] width 263 height 306
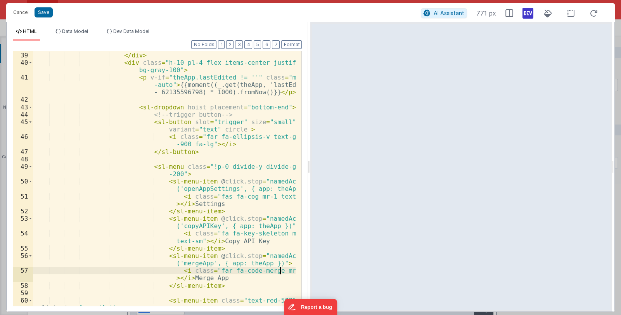
click at [280, 271] on div "< img draggable = "false" loading = "lazy" ondragstart = "return false;" class …" at bounding box center [164, 175] width 263 height 336
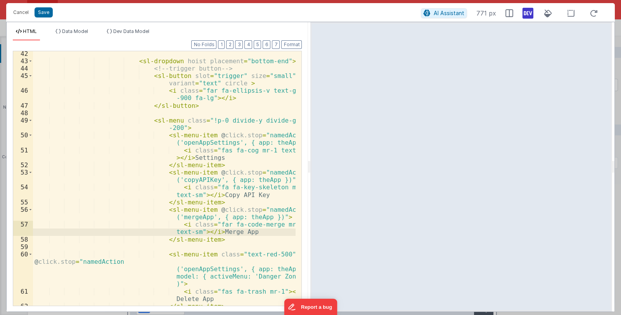
scroll to position [545, 0]
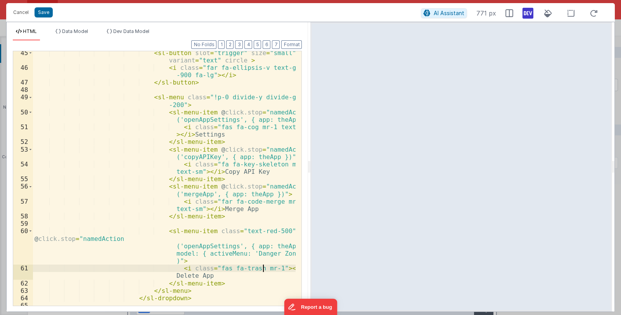
click at [263, 268] on div "< sl-button slot = "trigger" size = "small" variant = "text" circle > < i class…" at bounding box center [164, 187] width 263 height 277
paste textarea
click at [228, 275] on div "< sl-button slot = "trigger" size = "small" variant = "text" circle > < i class…" at bounding box center [164, 187] width 263 height 277
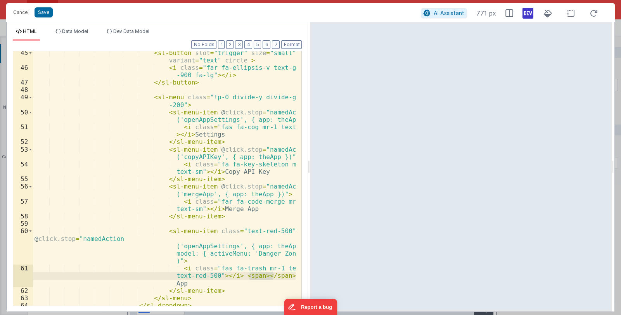
drag, startPoint x: 250, startPoint y: 275, endPoint x: 273, endPoint y: 273, distance: 22.9
click at [273, 273] on div "< sl-button slot = "trigger" size = "small" variant = "text" circle > < i class…" at bounding box center [164, 187] width 263 height 277
click at [247, 275] on div "< sl-button slot = "trigger" size = "small" variant = "text" circle > < i class…" at bounding box center [164, 187] width 263 height 277
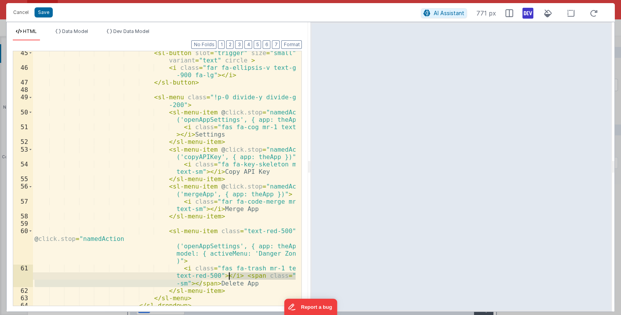
drag, startPoint x: 203, startPoint y: 283, endPoint x: 230, endPoint y: 276, distance: 27.6
click at [230, 276] on div "< sl-button slot = "trigger" size = "small" variant = "text" circle > < i class…" at bounding box center [164, 187] width 263 height 277
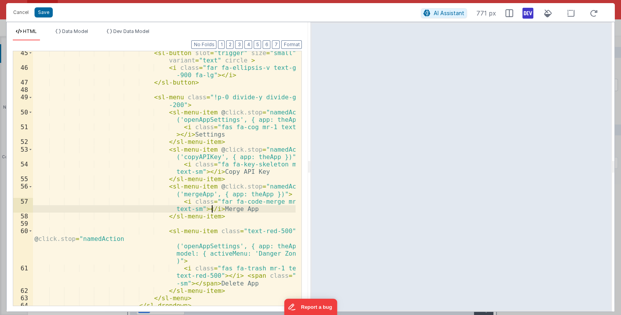
click at [212, 209] on div "< sl-button slot = "trigger" size = "small" variant = "text" circle > < i class…" at bounding box center [164, 187] width 263 height 277
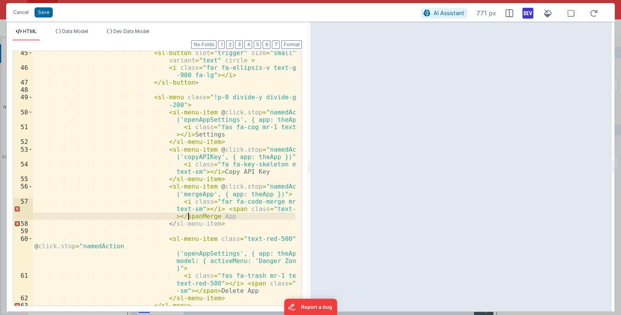
click at [213, 170] on div "< sl-button slot = "trigger" size = "small" variant = "text" circle > < i class…" at bounding box center [164, 187] width 263 height 277
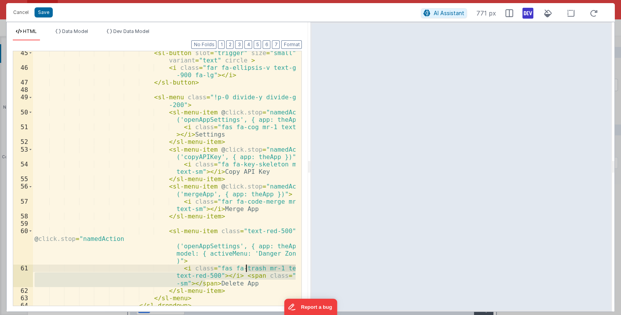
drag, startPoint x: 203, startPoint y: 282, endPoint x: 244, endPoint y: 271, distance: 42.5
click at [244, 271] on div "< sl-button slot = "trigger" size = "small" variant = "text" circle > < i class…" at bounding box center [164, 187] width 263 height 277
click at [206, 281] on div "< sl-button slot = "trigger" size = "small" variant = "text" circle > < i class…" at bounding box center [164, 178] width 262 height 254
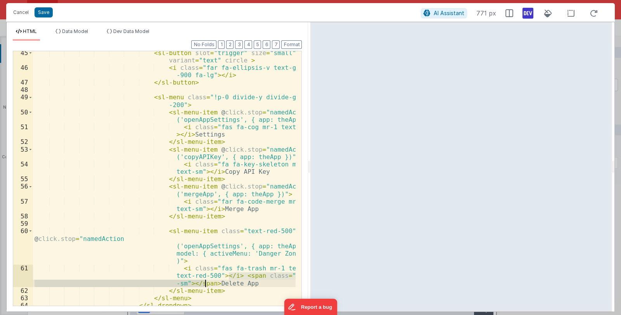
drag, startPoint x: 230, startPoint y: 275, endPoint x: 205, endPoint y: 282, distance: 26.3
click at [205, 282] on div "< sl-button slot = "trigger" size = "small" variant = "text" circle > < i class…" at bounding box center [164, 187] width 263 height 277
click at [292, 44] on button "Format" at bounding box center [291, 44] width 21 height 9
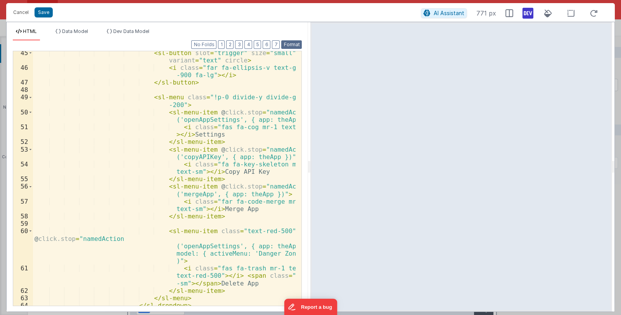
click at [288, 44] on button "Format" at bounding box center [291, 44] width 21 height 9
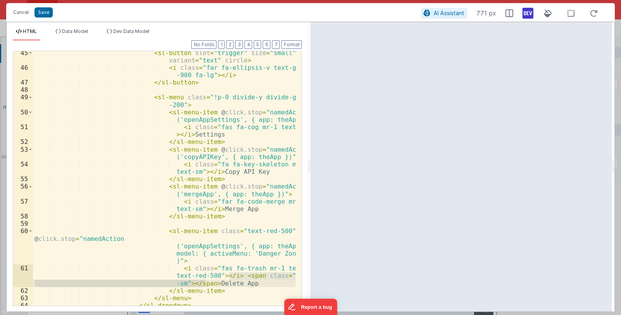
drag, startPoint x: 229, startPoint y: 276, endPoint x: 204, endPoint y: 285, distance: 27.0
click at [204, 285] on div "< sl-button slot = "trigger" size = "small" variant = "text" circle > < i class…" at bounding box center [164, 187] width 263 height 277
click at [211, 209] on div "< sl-button slot = "trigger" size = "small" variant = "text" circle > < i class…" at bounding box center [164, 187] width 263 height 277
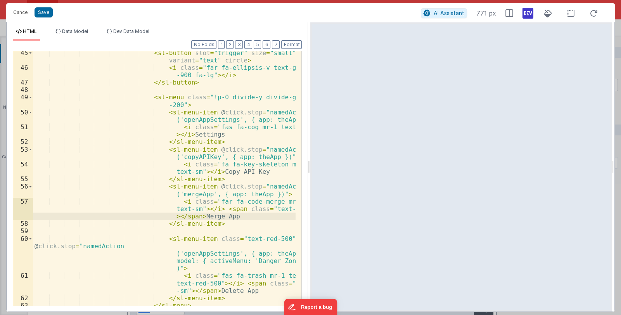
click at [212, 173] on div "< sl-button slot = "trigger" size = "small" variant = "text" circle > < i class…" at bounding box center [164, 187] width 263 height 277
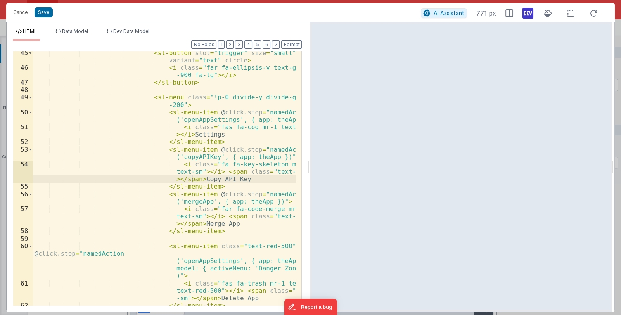
click at [184, 134] on div "< sl-button slot = "trigger" size = "small" variant = "text" circle > < i class…" at bounding box center [164, 187] width 263 height 277
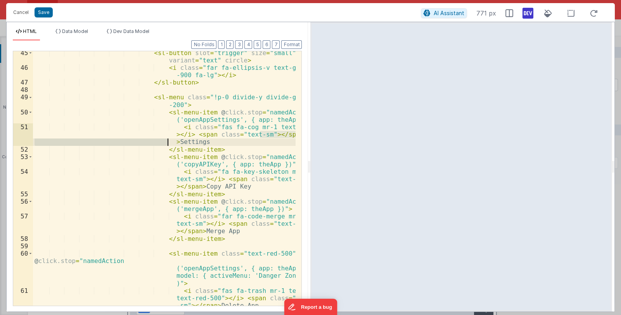
drag, startPoint x: 259, startPoint y: 135, endPoint x: 167, endPoint y: 142, distance: 92.9
click at [167, 142] on div "< sl-button slot = "trigger" size = "small" variant = "text" circle > < i class…" at bounding box center [164, 187] width 263 height 277
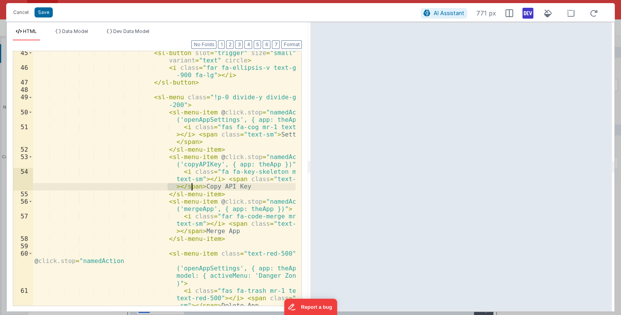
drag, startPoint x: 168, startPoint y: 186, endPoint x: 191, endPoint y: 185, distance: 23.7
click at [191, 185] on div "< sl-button slot = "trigger" size = "small" variant = "text" circle > < i class…" at bounding box center [164, 187] width 263 height 277
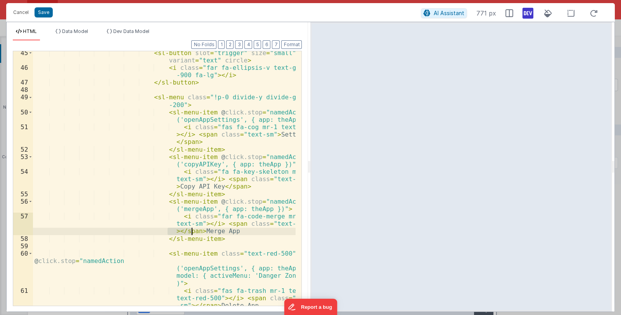
drag, startPoint x: 168, startPoint y: 232, endPoint x: 190, endPoint y: 230, distance: 21.8
click at [190, 230] on div "< sl-button slot = "trigger" size = "small" variant = "text" circle > < i class…" at bounding box center [164, 187] width 263 height 277
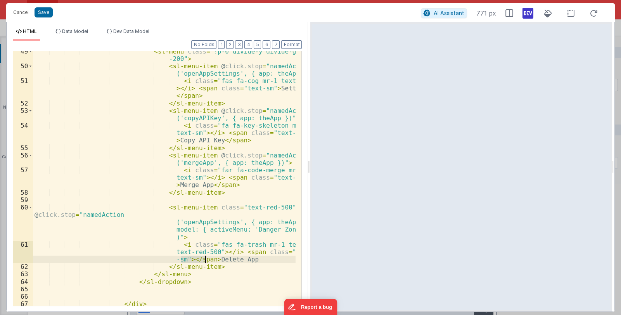
drag, startPoint x: 181, startPoint y: 259, endPoint x: 206, endPoint y: 260, distance: 24.8
click at [206, 260] on div "< sl-menu class = "!p-0 divide-y divide-gray -200" > < sl-menu-item @ click.sto…" at bounding box center [164, 186] width 263 height 277
click at [174, 258] on div "< sl-menu class = "!p-0 divide-y divide-gray -200" > < sl-menu-item @ click.sto…" at bounding box center [164, 186] width 263 height 277
click at [48, 15] on button "Save" at bounding box center [44, 12] width 18 height 10
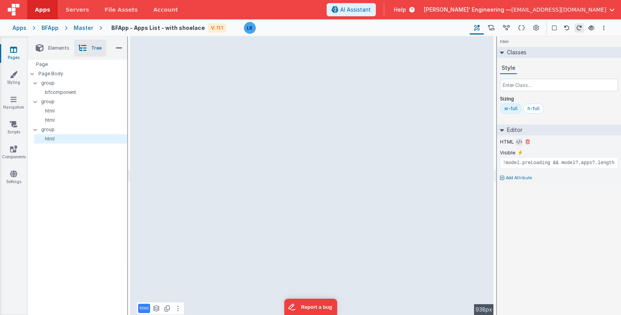
click at [516, 142] on icon at bounding box center [519, 142] width 6 height 6
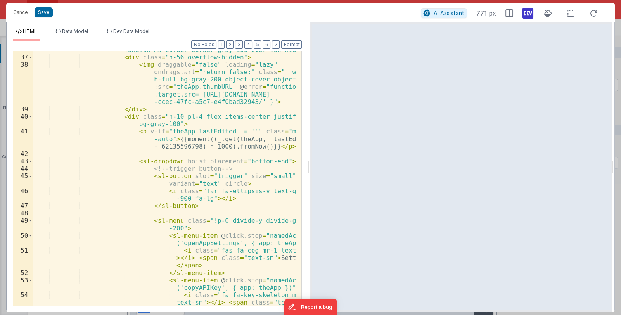
scroll to position [444, 0]
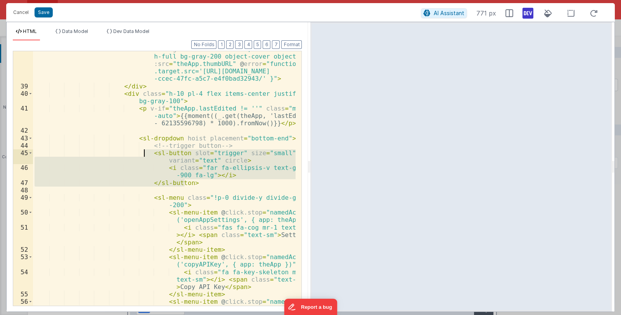
drag, startPoint x: 192, startPoint y: 183, endPoint x: 145, endPoint y: 156, distance: 54.7
click at [145, 156] on div "< img draggable = "false" loading = "lazy" ondragstart = "return false;" class …" at bounding box center [164, 195] width 263 height 314
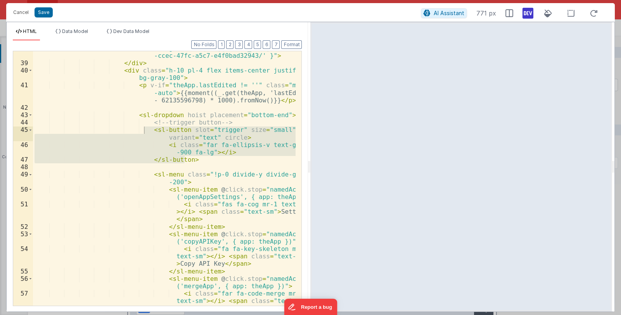
click at [193, 139] on div "< img draggable = "false" loading = "lazy" ondragstart = "return false;" class …" at bounding box center [164, 178] width 262 height 254
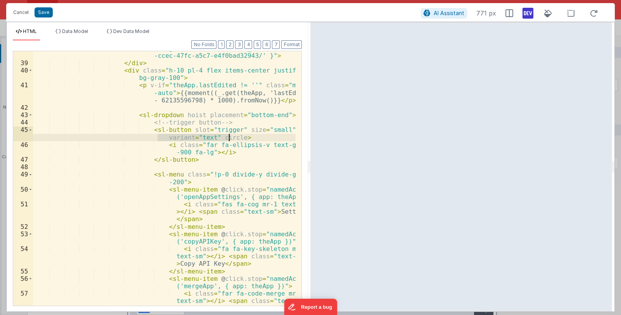
drag, startPoint x: 157, startPoint y: 138, endPoint x: 230, endPoint y: 137, distance: 73.3
click at [230, 137] on div "< img draggable = "false" loading = "lazy" ondragstart = "return false;" class …" at bounding box center [164, 175] width 263 height 321
drag, startPoint x: 218, startPoint y: 137, endPoint x: 239, endPoint y: 136, distance: 21.3
click at [239, 136] on div "< img draggable = "false" loading = "lazy" ondragstart = "return false;" class …" at bounding box center [164, 175] width 263 height 321
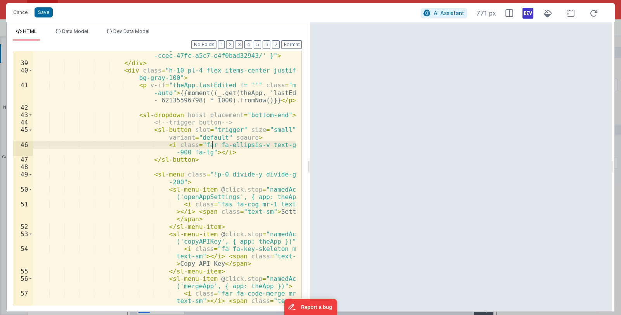
click at [210, 143] on div "< img draggable = "false" loading = "lazy" ondragstart = "return false;" class …" at bounding box center [164, 175] width 263 height 321
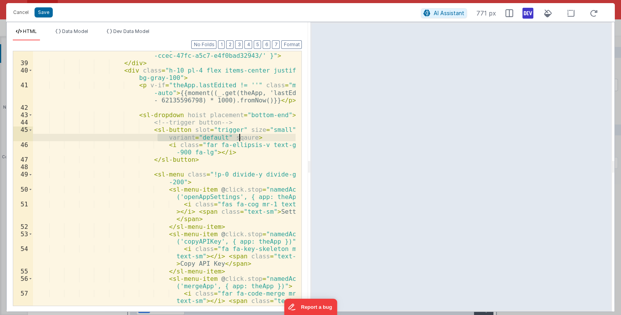
drag, startPoint x: 156, startPoint y: 136, endPoint x: 239, endPoint y: 137, distance: 83.0
click at [239, 137] on div "< img draggable = "false" loading = "lazy" ondragstart = "return false;" class …" at bounding box center [164, 175] width 263 height 321
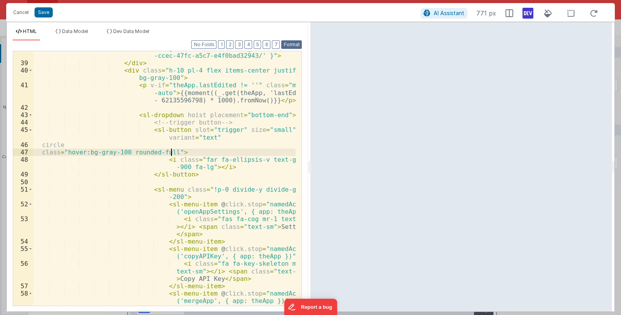
click at [293, 45] on button "Format" at bounding box center [291, 44] width 21 height 9
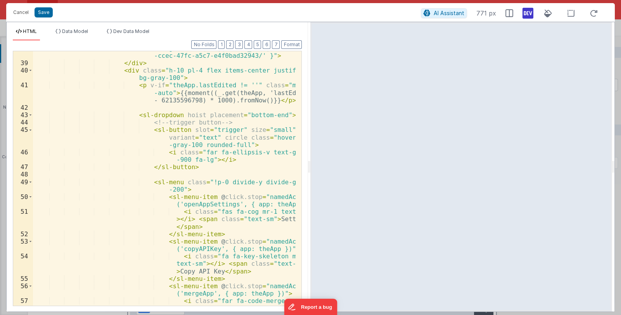
click at [256, 137] on div "< img draggable = "false" loading = "lazy" ondragstart = "return false;" class …" at bounding box center [164, 175] width 263 height 321
click at [277, 138] on div "< img draggable = "false" loading = "lazy" ondragstart = "return false;" class …" at bounding box center [164, 175] width 263 height 321
drag, startPoint x: 209, startPoint y: 137, endPoint x: 230, endPoint y: 136, distance: 21.7
click at [230, 136] on div "< img draggable = "false" loading = "lazy" ondragstart = "return false;" class …" at bounding box center [164, 175] width 263 height 321
drag, startPoint x: 231, startPoint y: 137, endPoint x: 235, endPoint y: 142, distance: 6.1
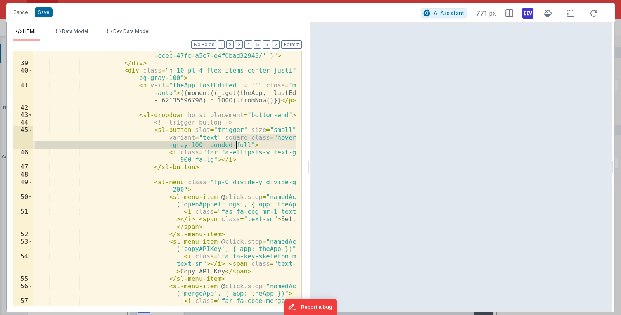
click at [235, 142] on div "< img draggable = "false" loading = "lazy" ondragstart = "return false;" class …" at bounding box center [164, 175] width 263 height 321
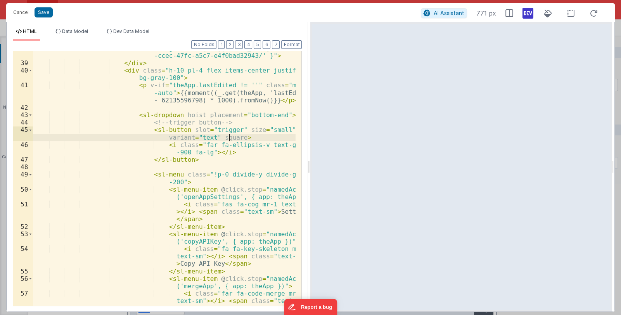
click at [201, 151] on div "< img draggable = "false" loading = "lazy" ondragstart = "return false;" class …" at bounding box center [164, 175] width 263 height 321
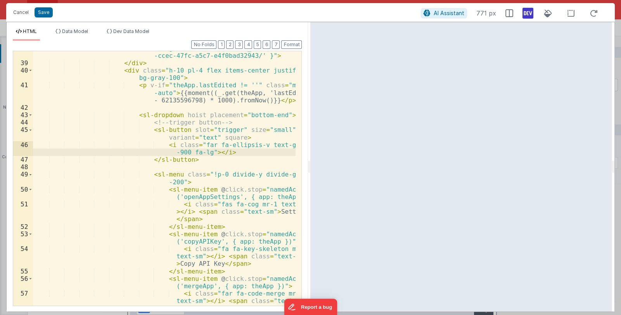
click at [198, 152] on div "< img draggable = "false" loading = "lazy" ondragstart = "return false;" class …" at bounding box center [164, 175] width 263 height 321
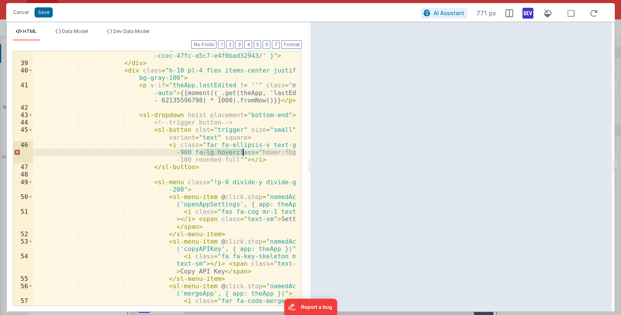
drag, startPoint x: 201, startPoint y: 152, endPoint x: 242, endPoint y: 153, distance: 41.5
click at [242, 153] on div "< img draggable = "false" loading = "lazy" ondragstart = "return false;" class …" at bounding box center [164, 175] width 263 height 321
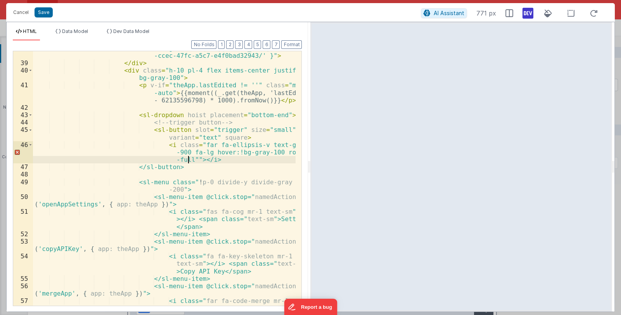
click at [187, 158] on div "< img draggable = "false" loading = "lazy" ondragstart = "return false;" class …" at bounding box center [164, 175] width 263 height 321
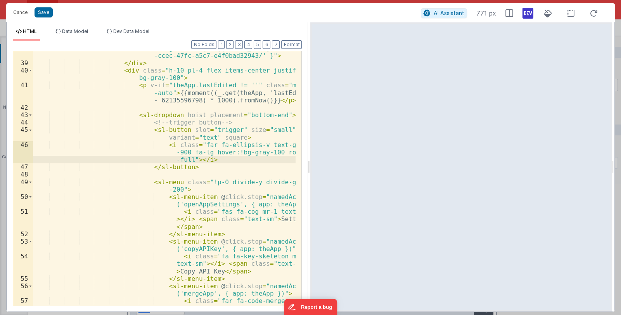
click at [225, 152] on div "< img draggable = "false" loading = "lazy" ondragstart = "return false;" class …" at bounding box center [164, 175] width 263 height 321
drag, startPoint x: 199, startPoint y: 152, endPoint x: 193, endPoint y: 152, distance: 6.3
click at [193, 152] on div "< img draggable = "false" loading = "lazy" ondragstart = "return false;" class …" at bounding box center [164, 175] width 263 height 321
click at [204, 154] on div "< img draggable = "false" loading = "lazy" ondragstart = "return false;" class …" at bounding box center [164, 175] width 263 height 321
click at [221, 152] on div "< img draggable = "false" loading = "lazy" ondragstart = "return false;" class …" at bounding box center [164, 175] width 263 height 321
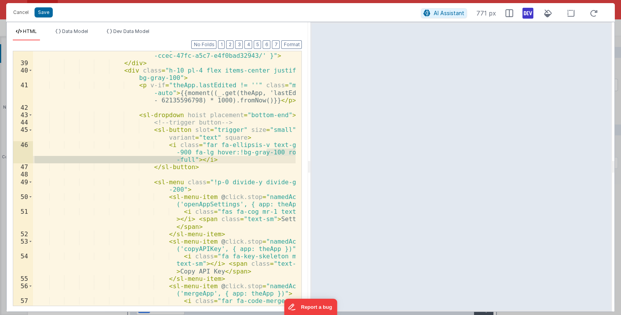
drag, startPoint x: 266, startPoint y: 154, endPoint x: 181, endPoint y: 157, distance: 85.0
click at [181, 157] on div "< img draggable = "false" loading = "lazy" ondragstart = "return false;" class …" at bounding box center [164, 175] width 263 height 321
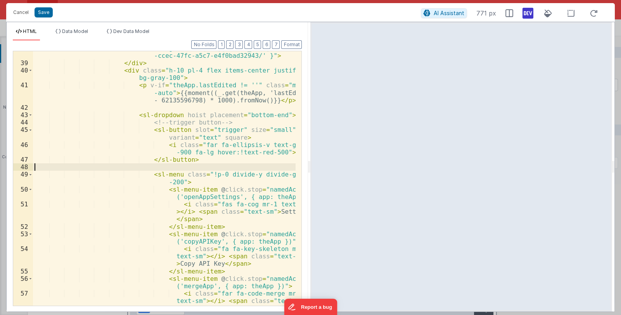
click at [264, 164] on div "< img draggable = "false" loading = "lazy" ondragstart = "return false;" class …" at bounding box center [164, 175] width 263 height 321
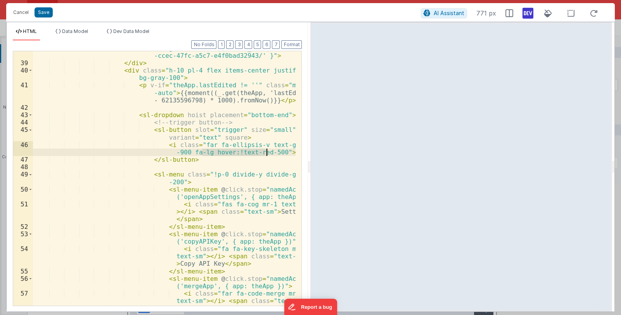
drag, startPoint x: 201, startPoint y: 151, endPoint x: 267, endPoint y: 151, distance: 65.9
click at [267, 151] on div "< img draggable = "false" loading = "lazy" ondragstart = "return false;" class …" at bounding box center [164, 175] width 263 height 321
click at [237, 139] on div "< img draggable = "false" loading = "lazy" ondragstart = "return false;" class …" at bounding box center [164, 175] width 263 height 321
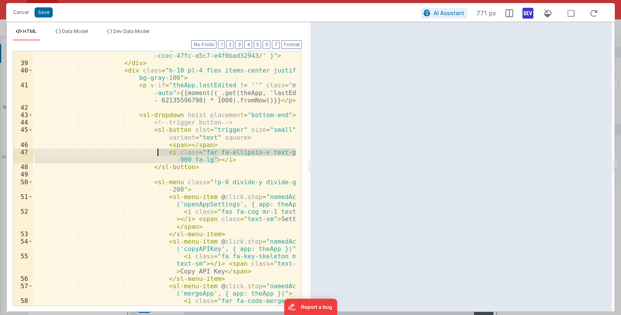
drag, startPoint x: 219, startPoint y: 161, endPoint x: 157, endPoint y: 153, distance: 63.0
click at [157, 153] on div "< img draggable = "false" loading = "lazy" ondragstart = "return false;" class …" at bounding box center [164, 175] width 263 height 321
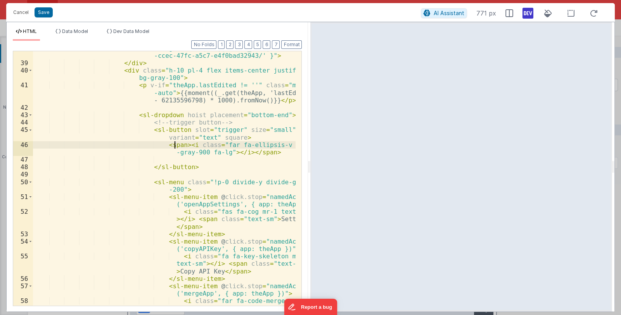
click at [174, 145] on div "< img draggable = "false" loading = "lazy" ondragstart = "return false;" class …" at bounding box center [164, 175] width 263 height 321
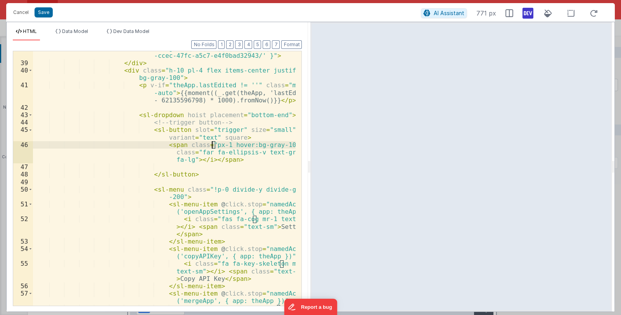
click at [212, 145] on div "< img draggable = "false" loading = "lazy" ondragstart = "return false;" class …" at bounding box center [164, 175] width 263 height 321
click at [213, 143] on div "< img draggable = "false" loading = "lazy" ondragstart = "return false;" class …" at bounding box center [164, 178] width 262 height 254
click at [214, 145] on div "< img draggable = "false" loading = "lazy" ondragstart = "return false;" class …" at bounding box center [164, 175] width 263 height 321
click at [212, 146] on div "< img draggable = "false" loading = "lazy" ondragstart = "return false;" class …" at bounding box center [164, 175] width 263 height 321
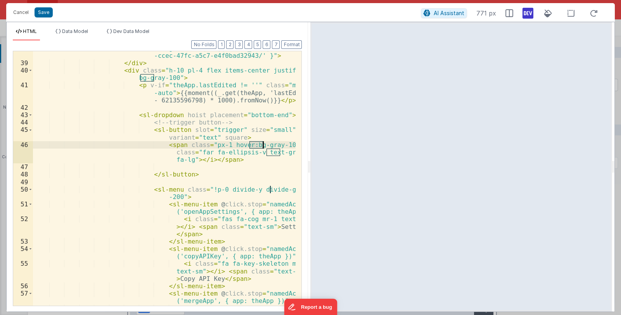
drag, startPoint x: 250, startPoint y: 146, endPoint x: 262, endPoint y: 146, distance: 11.6
click at [262, 146] on div "< img draggable = "false" loading = "lazy" ondragstart = "return false;" class …" at bounding box center [164, 175] width 263 height 321
click at [214, 145] on div "< img draggable = "false" loading = "lazy" ondragstart = "return false;" class …" at bounding box center [164, 175] width 263 height 321
click at [214, 143] on div "< img draggable = "false" loading = "lazy" ondragstart = "return false;" class …" at bounding box center [164, 175] width 263 height 321
click at [197, 190] on div "< img draggable = "false" loading = "lazy" ondragstart = "return false;" class …" at bounding box center [164, 175] width 263 height 321
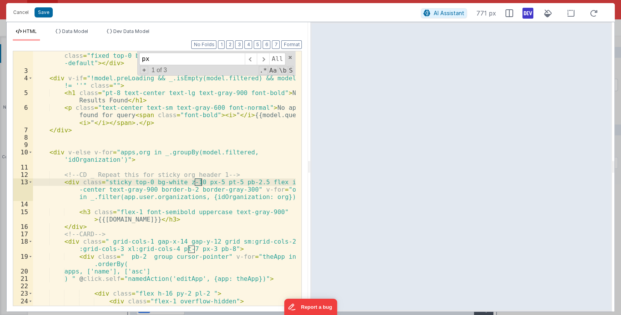
scroll to position [14, 0]
type input "px-"
click at [291, 57] on span at bounding box center [289, 57] width 5 height 5
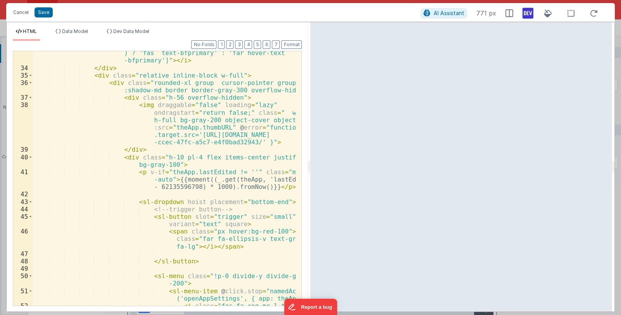
scroll to position [404, 0]
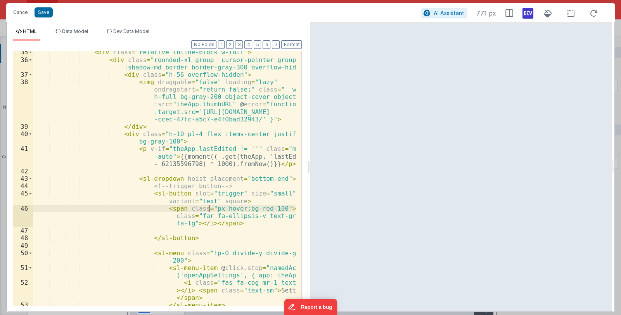
click at [209, 209] on div "< div class = "relative inline-block w-full" > < div class = "rounded-xl group …" at bounding box center [164, 186] width 263 height 277
click at [209, 206] on div "< div class = "relative inline-block w-full" > < div class = "rounded-xl group …" at bounding box center [164, 186] width 263 height 277
drag, startPoint x: 201, startPoint y: 209, endPoint x: 231, endPoint y: 209, distance: 29.5
click at [231, 209] on div "< div class = "relative inline-block w-full" > < div class = "rounded-xl group …" at bounding box center [164, 186] width 263 height 277
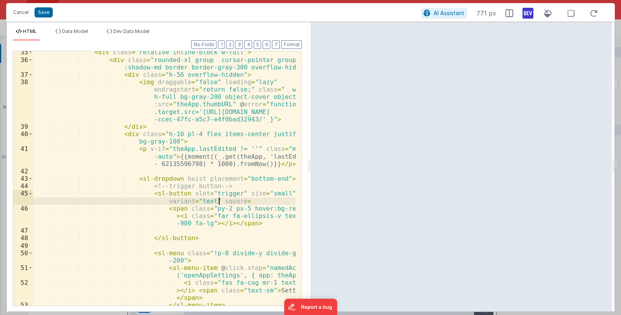
click at [217, 202] on div "< div class = "relative inline-block w-full" > < div class = "rounded-xl group …" at bounding box center [164, 186] width 263 height 277
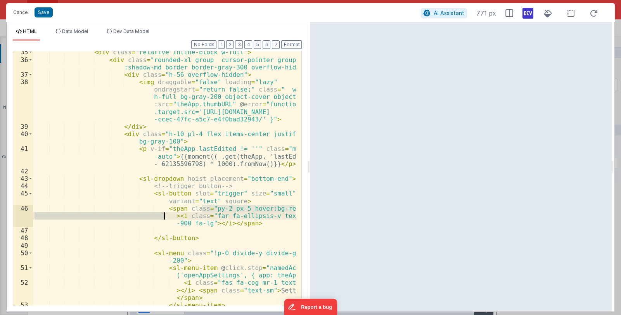
drag, startPoint x: 201, startPoint y: 207, endPoint x: 162, endPoint y: 216, distance: 39.8
click at [162, 216] on div "< div class = "relative inline-block w-full" > < div class = "rounded-xl group …" at bounding box center [164, 186] width 263 height 277
click at [240, 205] on div "< div class = "relative inline-block w-full" > < div class = "rounded-xl group …" at bounding box center [164, 178] width 262 height 254
drag, startPoint x: 200, startPoint y: 208, endPoint x: 290, endPoint y: 207, distance: 89.6
click at [290, 207] on div "< div class = "relative inline-block w-full" > < div class = "rounded-xl group …" at bounding box center [164, 186] width 263 height 277
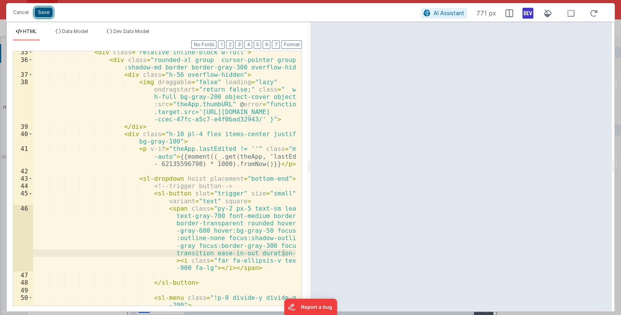
click at [50, 13] on button "Save" at bounding box center [44, 12] width 18 height 10
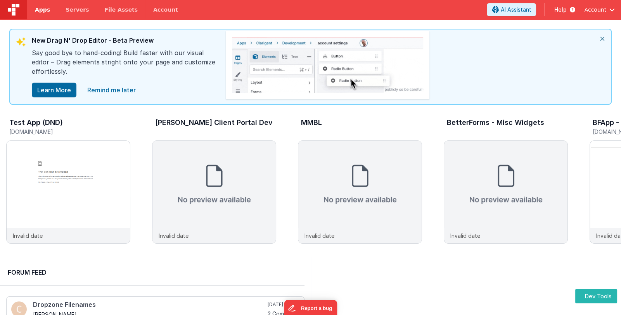
click at [36, 8] on span "Apps" at bounding box center [42, 10] width 15 height 8
